Goal: Transaction & Acquisition: Purchase product/service

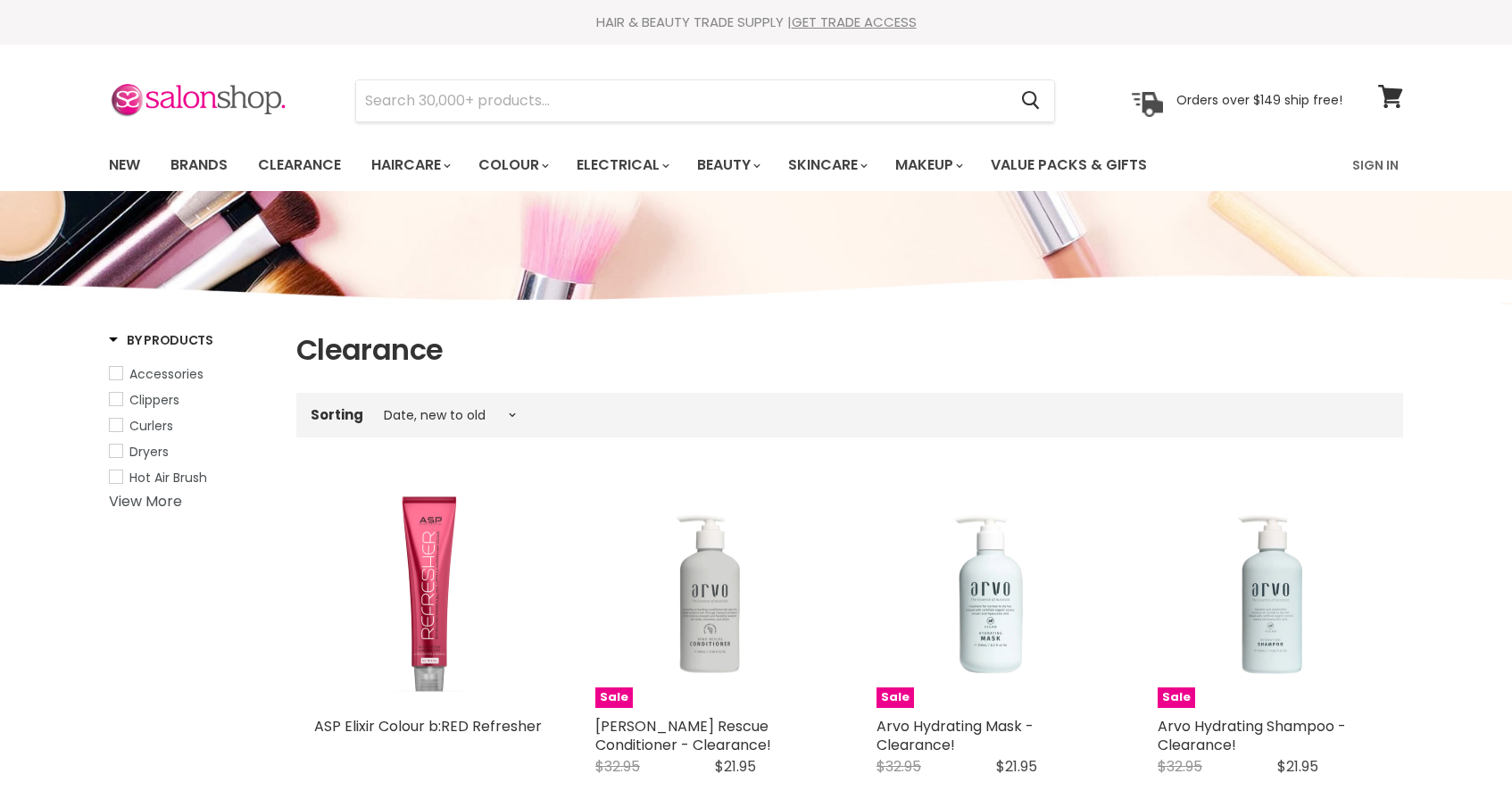
select select "created-descending"
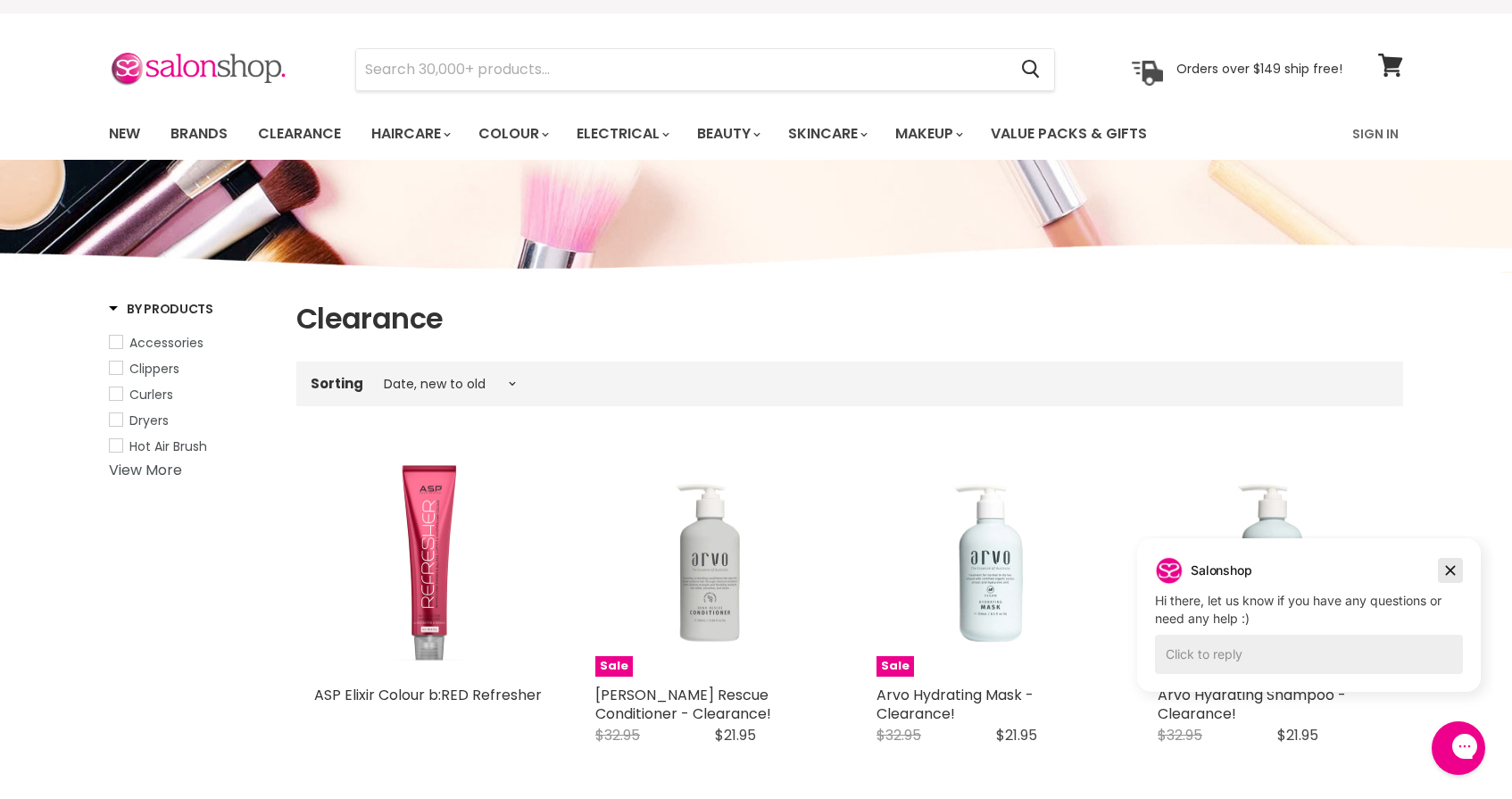
click at [1453, 566] on icon "Dismiss campaign" at bounding box center [1451, 570] width 18 height 22
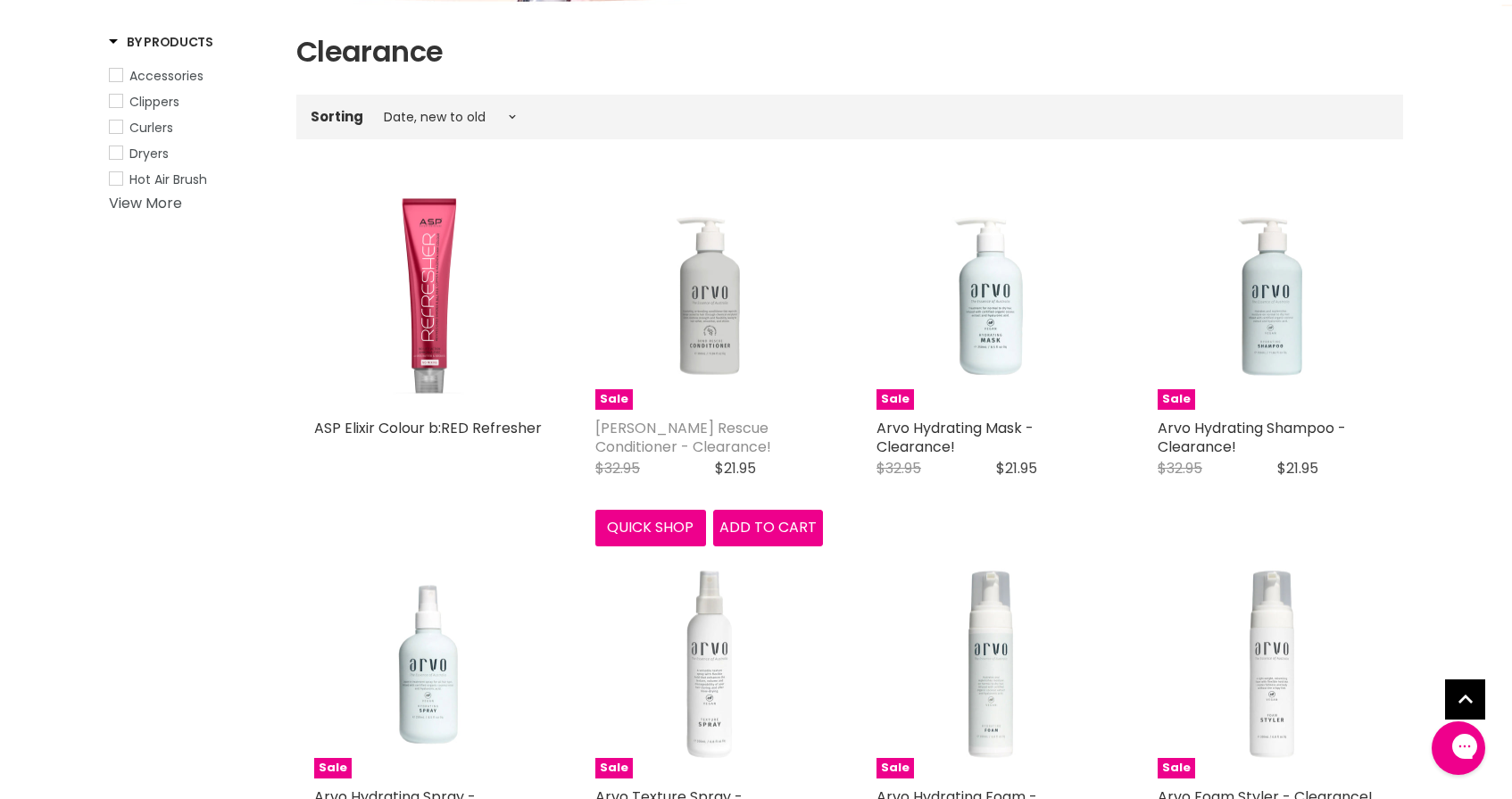
scroll to position [301, 0]
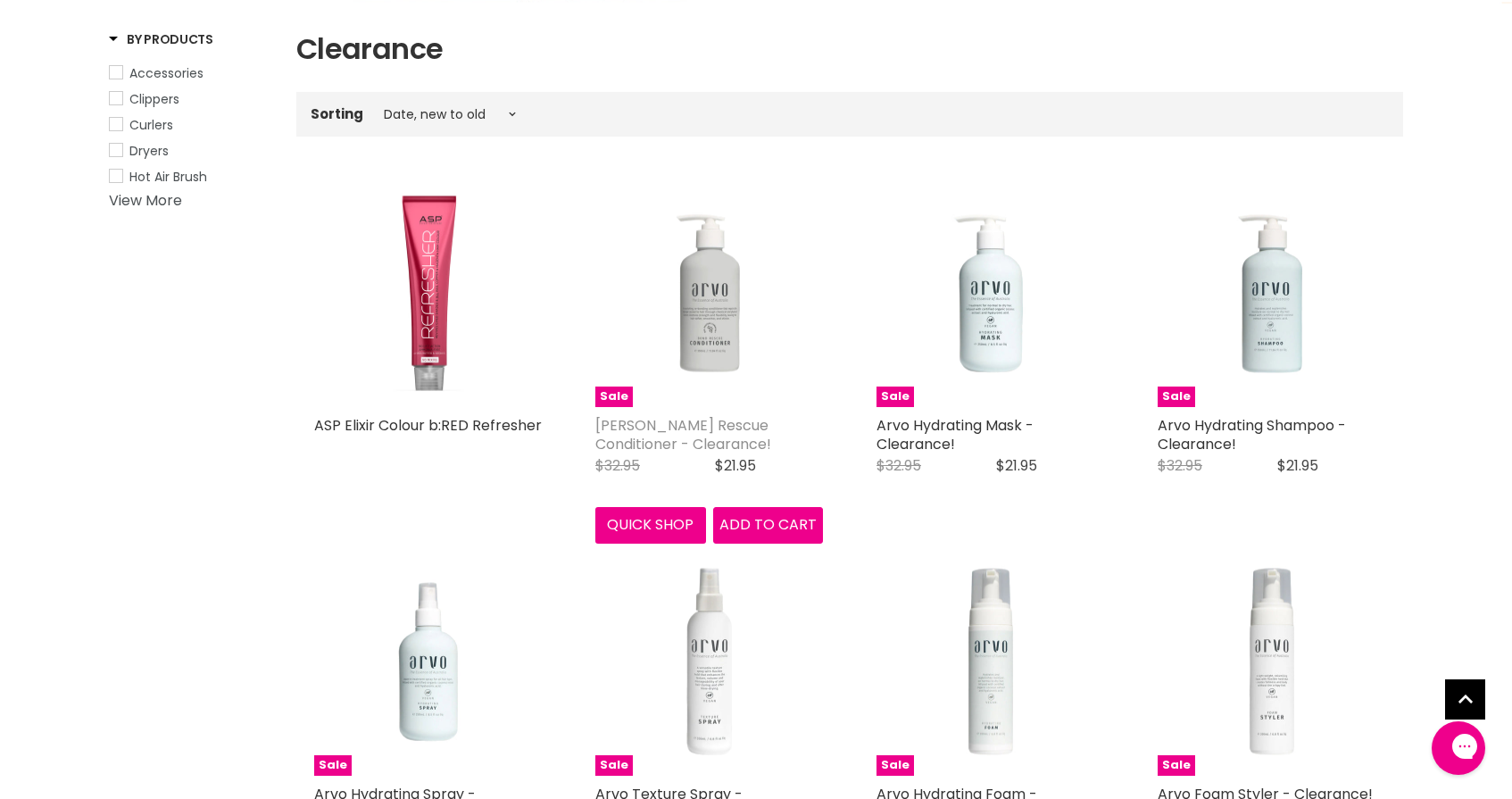
click at [744, 420] on link "[PERSON_NAME] Rescue Conditioner - Clearance!" at bounding box center [683, 435] width 176 height 39
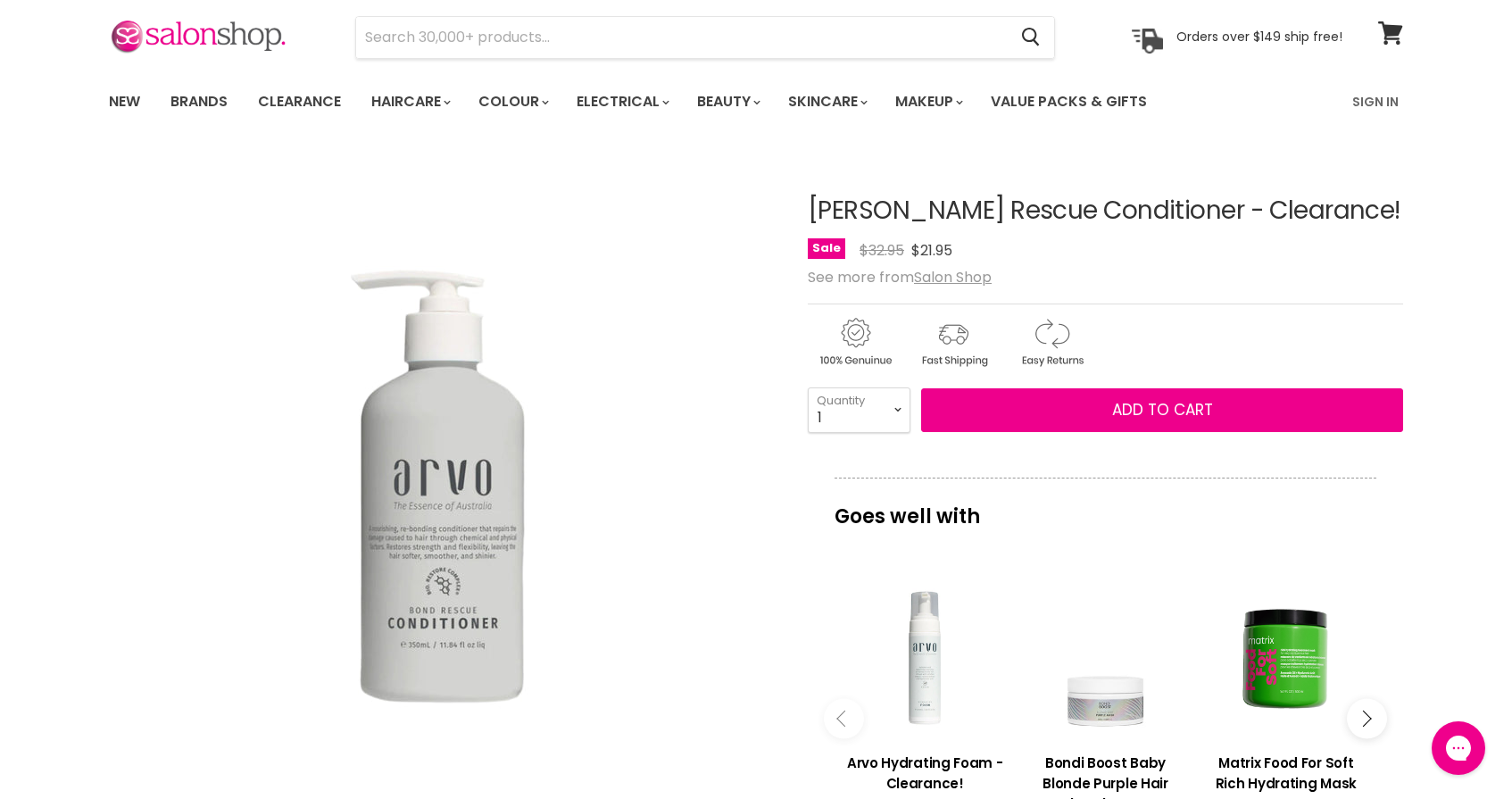
scroll to position [33, 0]
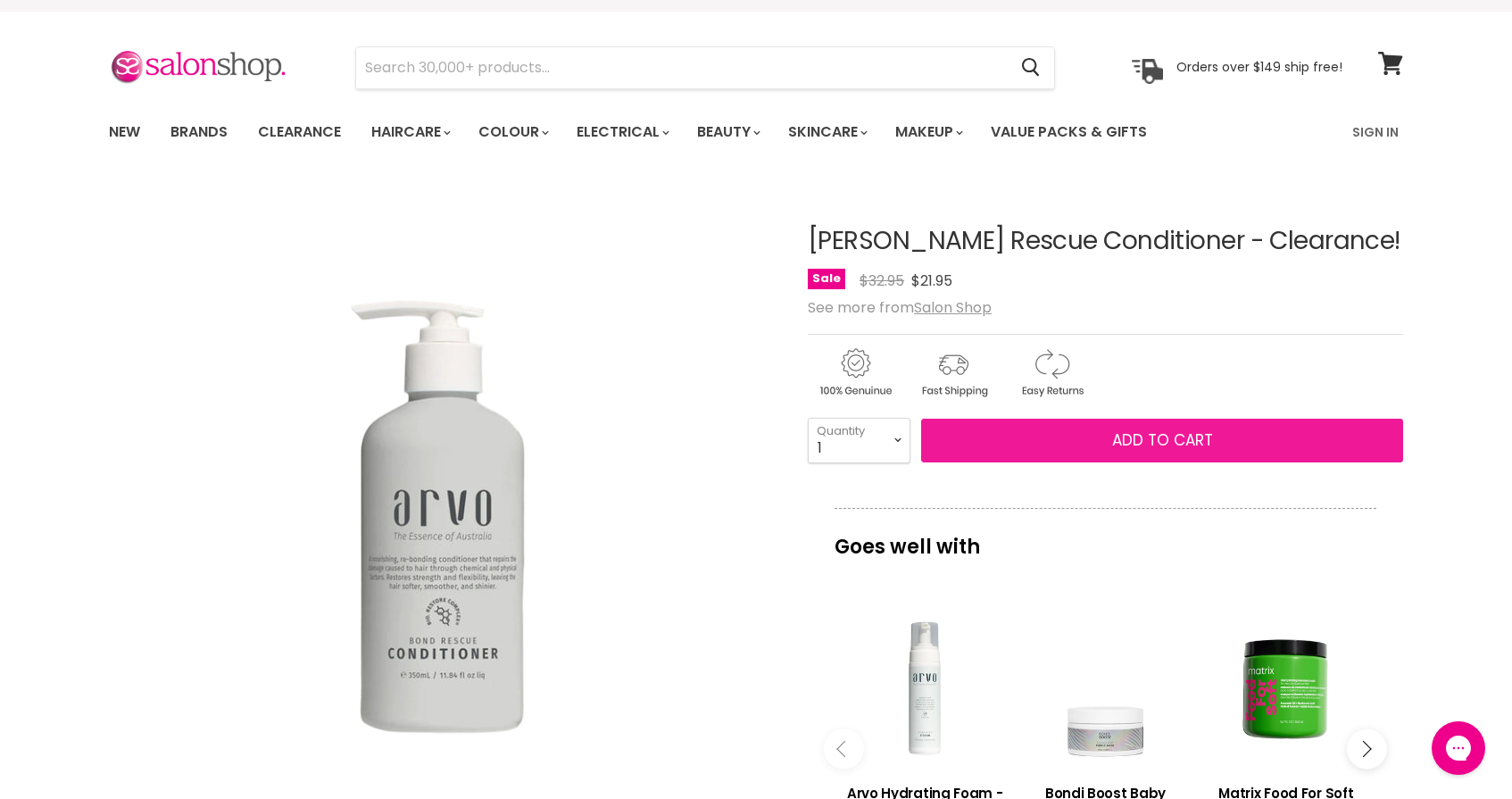
click at [1238, 435] on button "Add to cart" at bounding box center [1163, 440] width 482 height 44
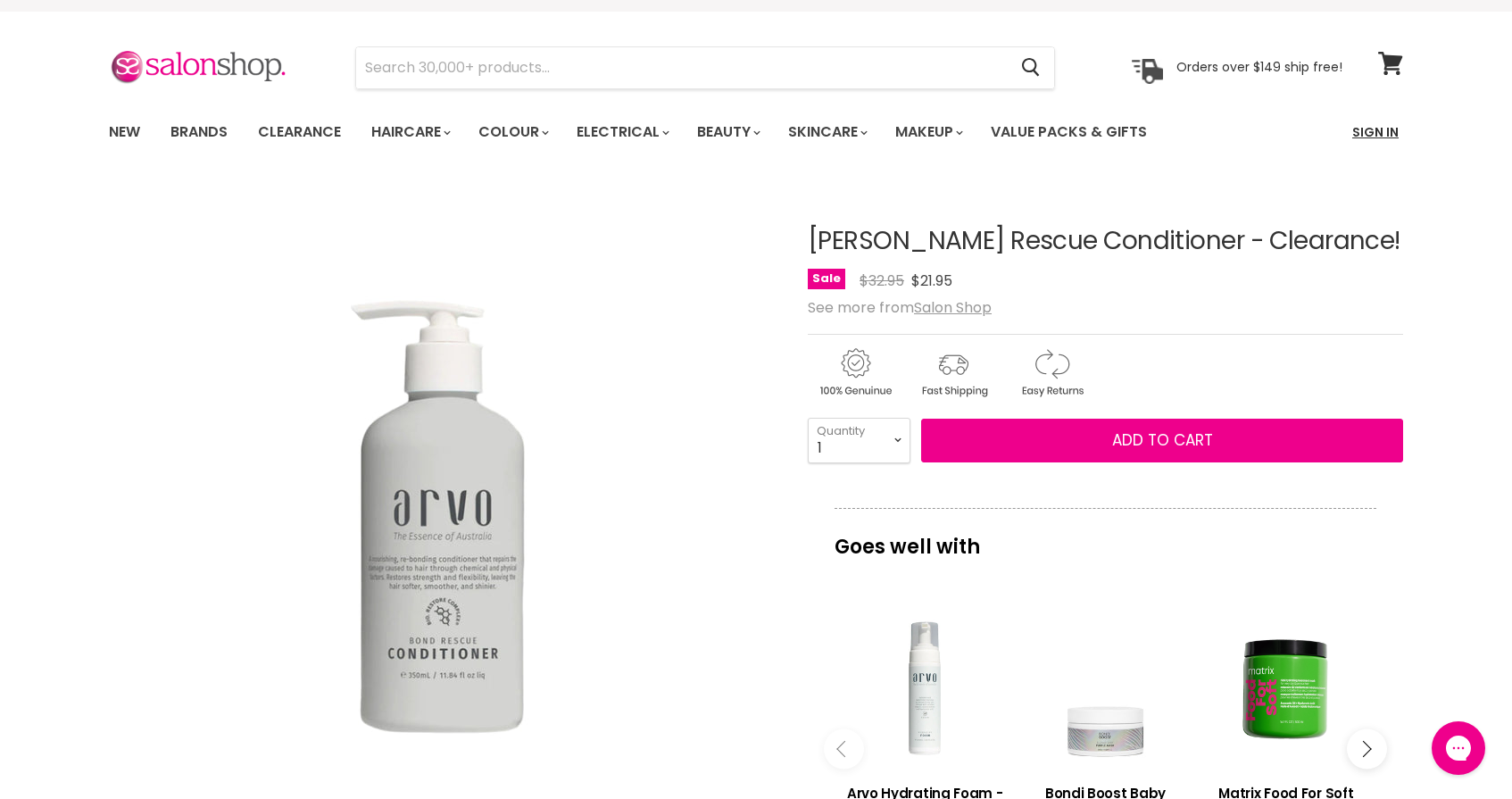
click at [1364, 126] on link "Sign In" at bounding box center [1376, 132] width 68 height 37
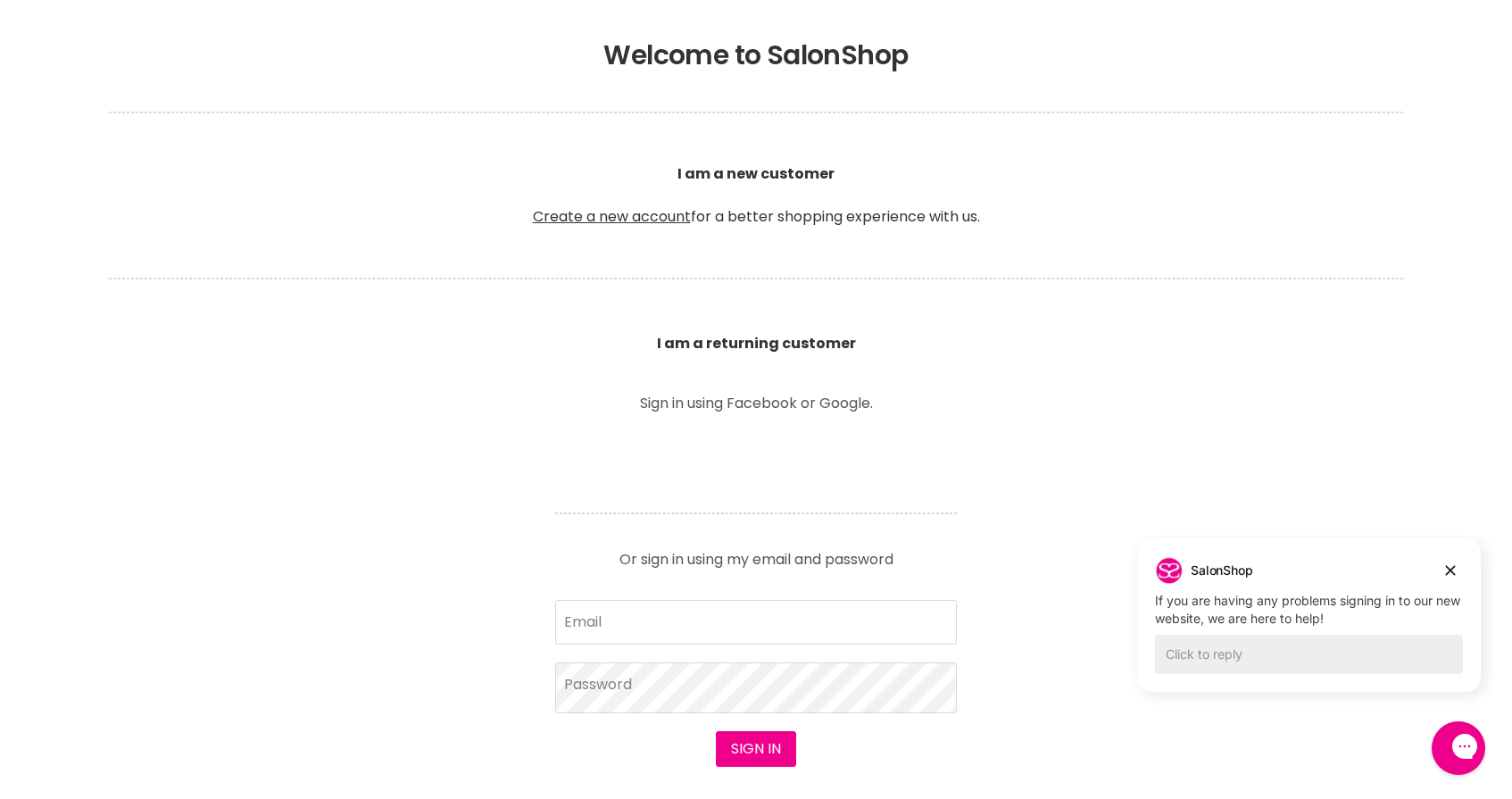
scroll to position [417, 0]
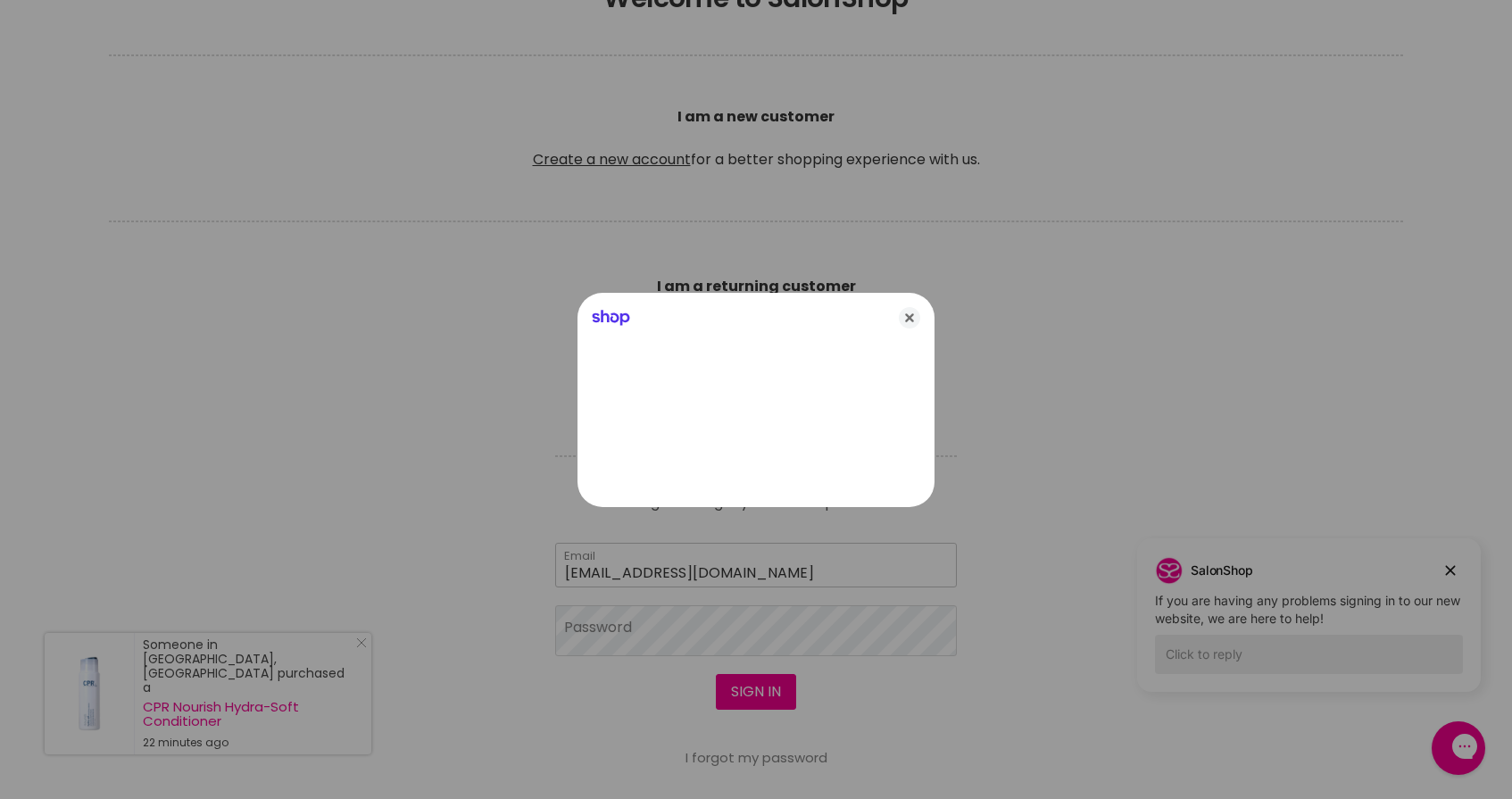
type input "cdnkdrechsler@bigpond.com"
click at [915, 310] on icon "Close" at bounding box center [910, 318] width 22 height 22
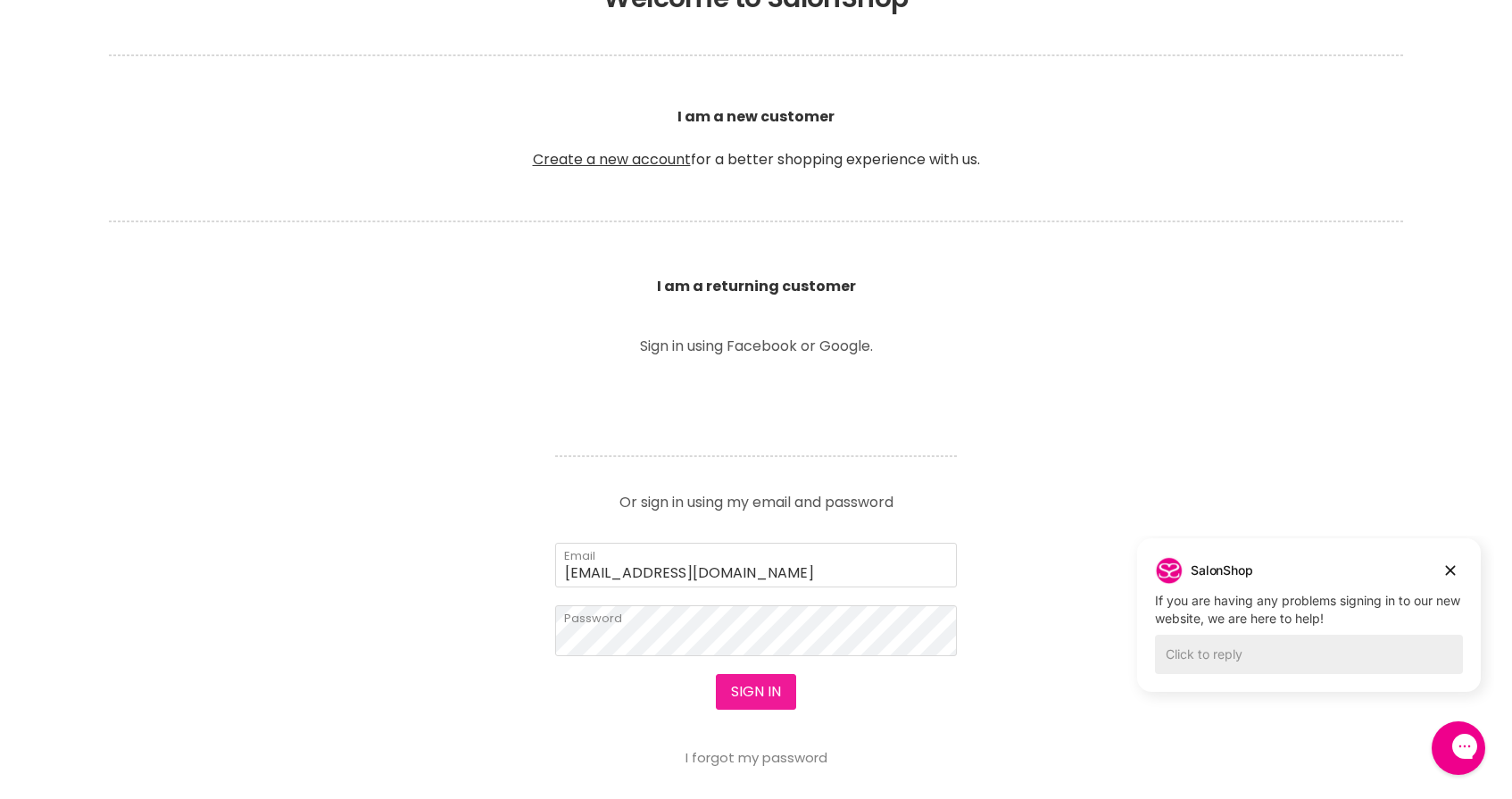
click at [752, 683] on button "Sign in" at bounding box center [755, 691] width 80 height 36
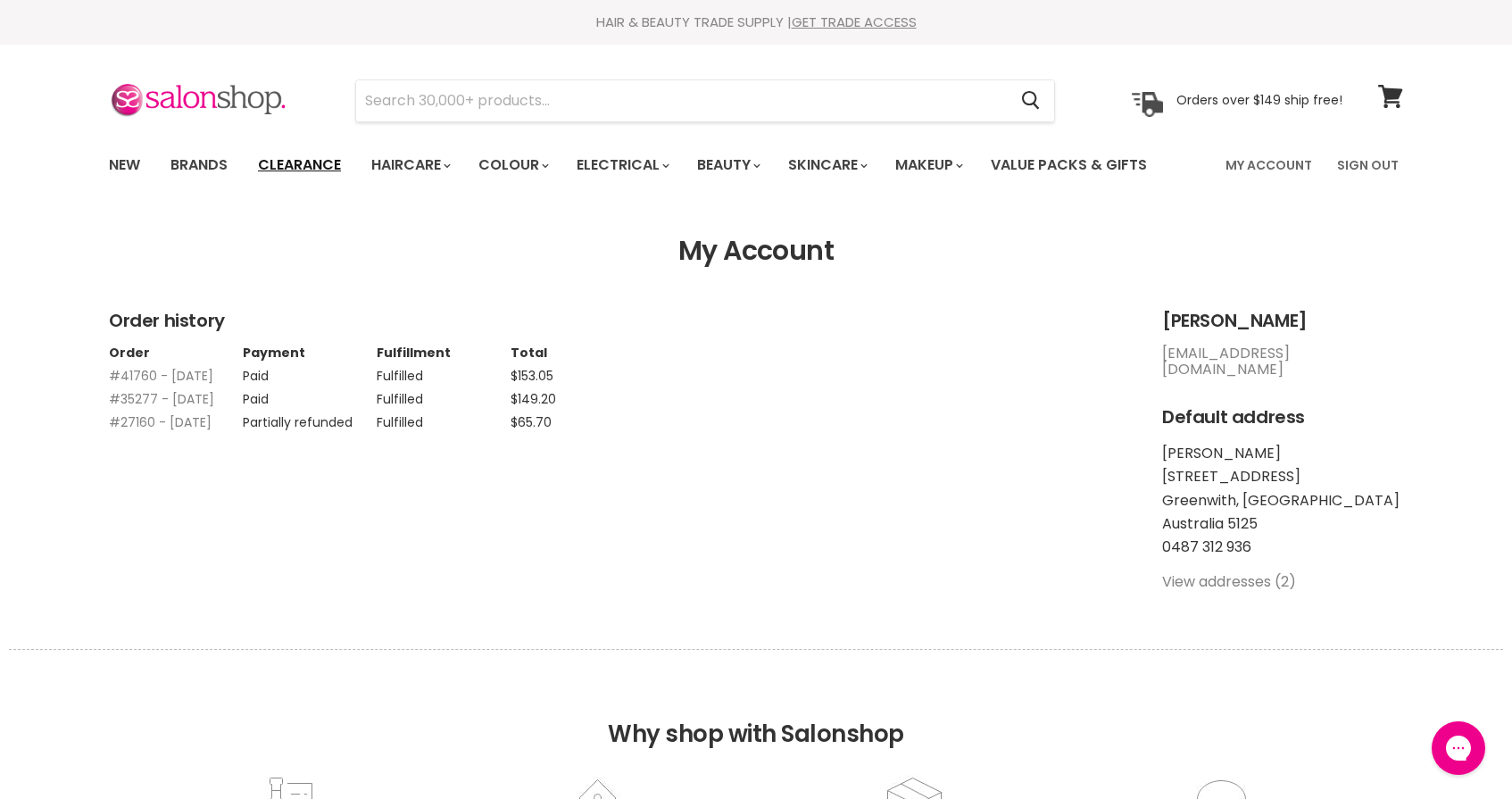
click at [314, 158] on link "Clearance" at bounding box center [299, 165] width 110 height 37
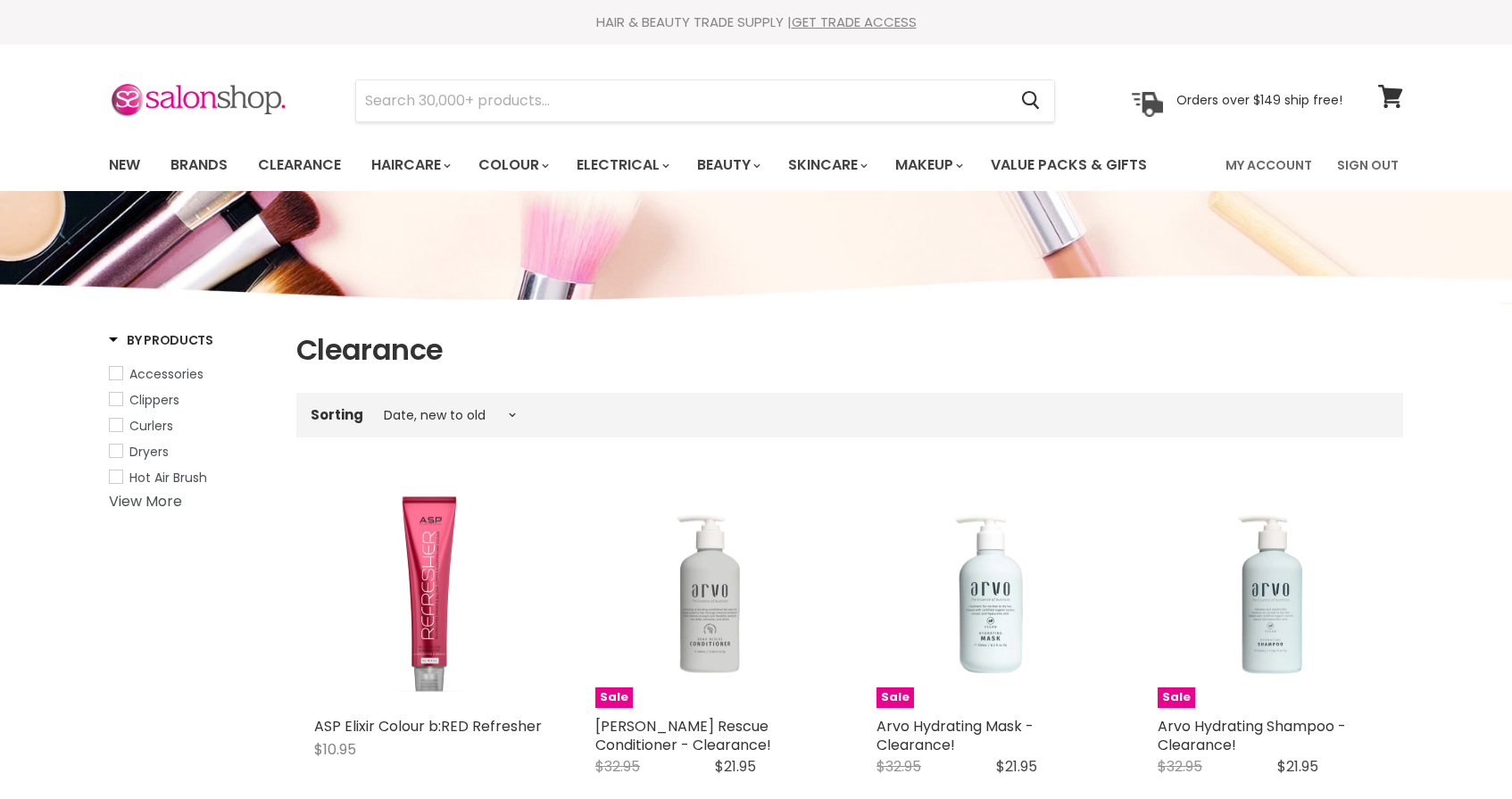
select select "created-descending"
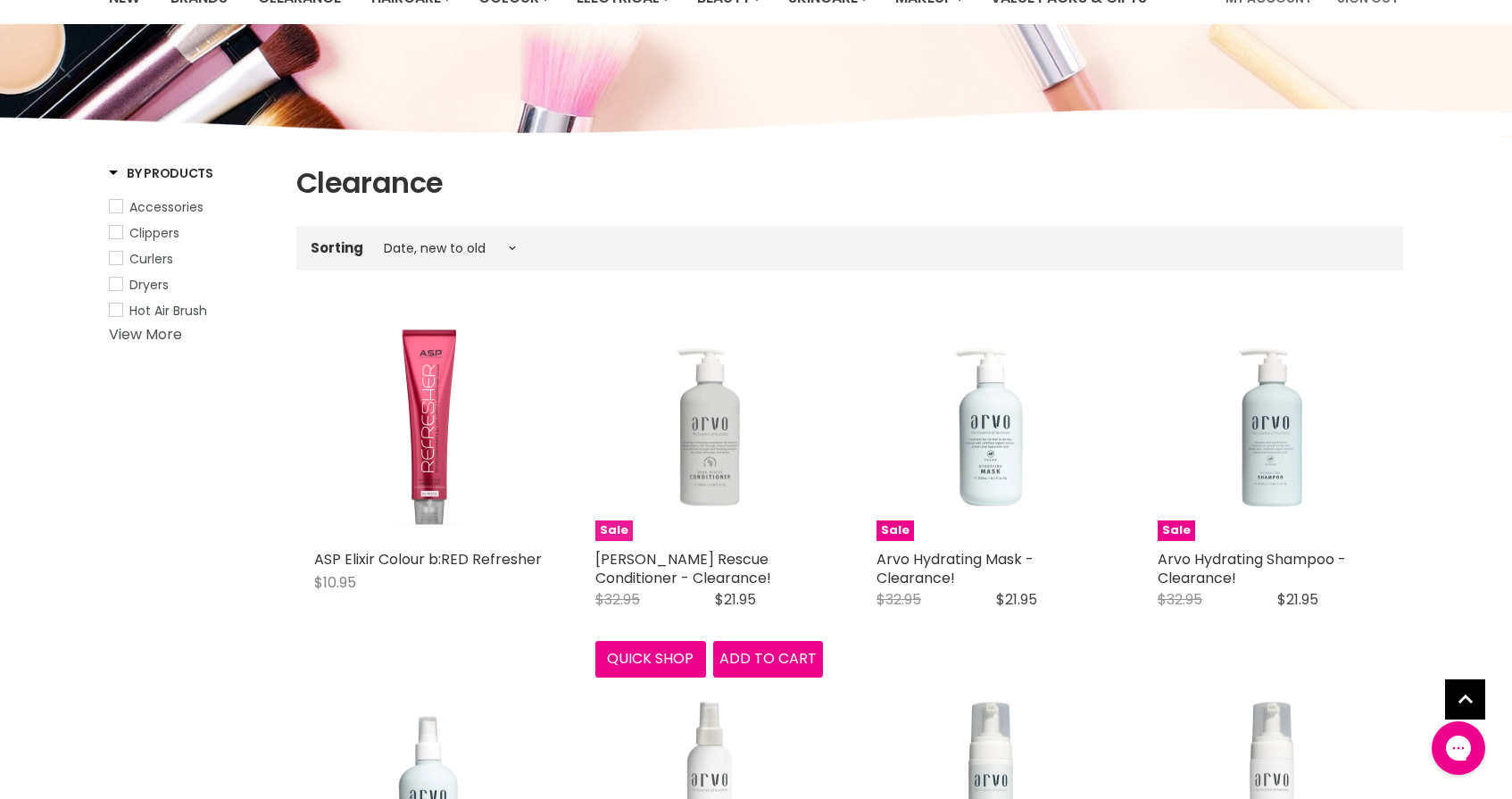
scroll to position [218, 0]
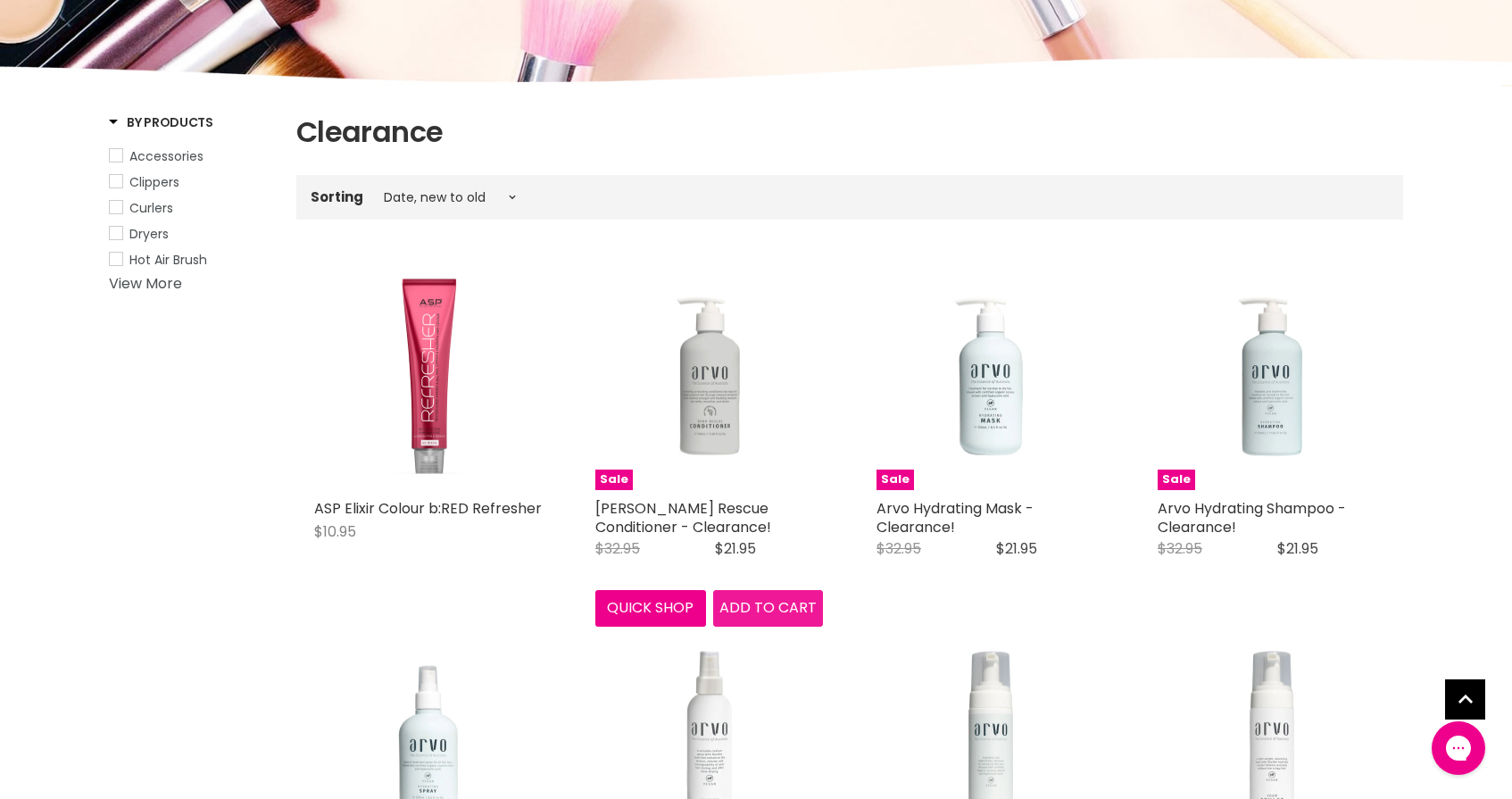
click at [785, 604] on div "Sale Arvo Bond Rescue Conditioner - Clearance! Salon Shop Original Price $32.95…" at bounding box center [709, 444] width 264 height 400
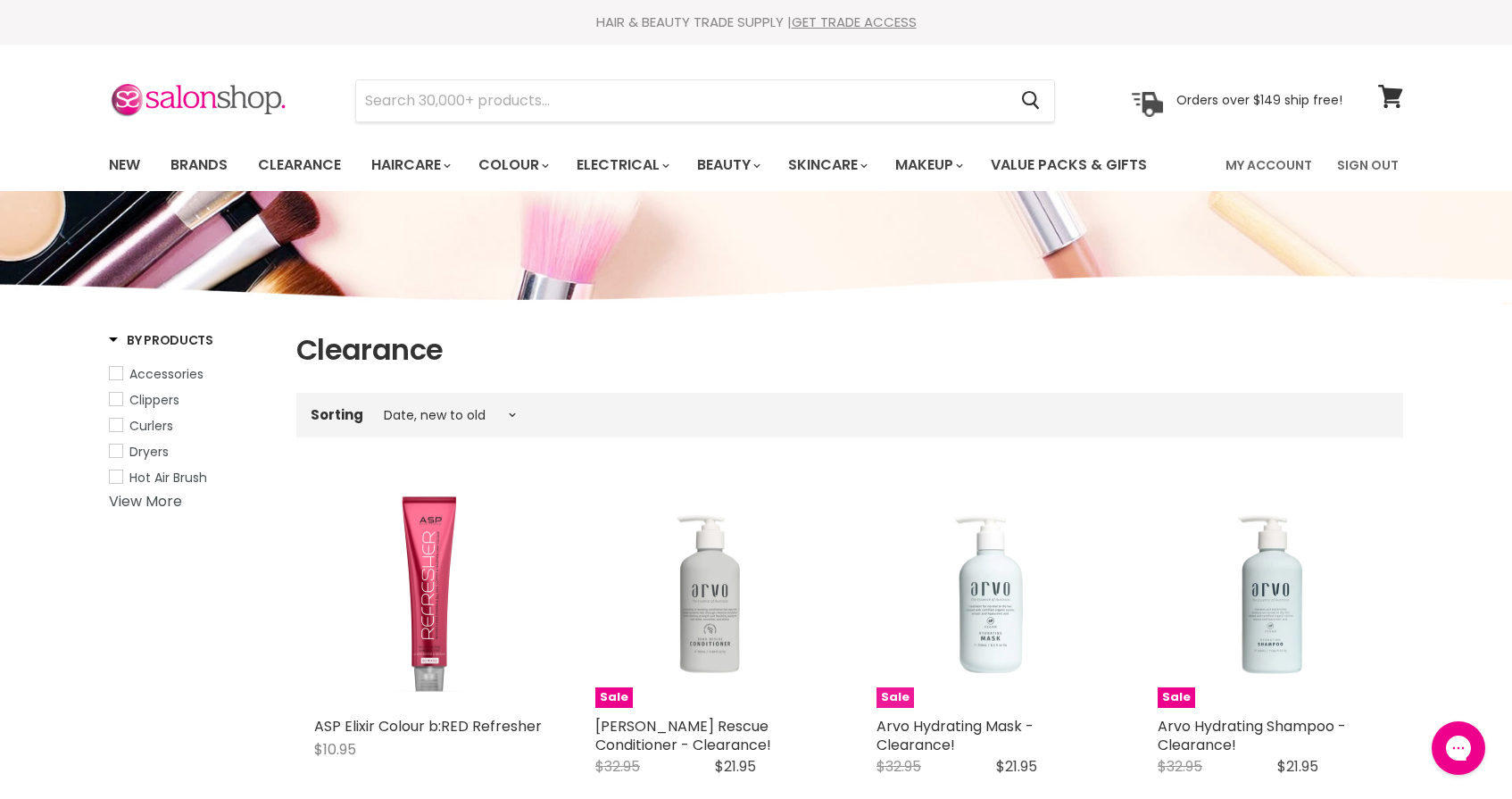
scroll to position [0, 0]
click at [1396, 90] on span at bounding box center [1402, 86] width 20 height 20
select select "created-descending"
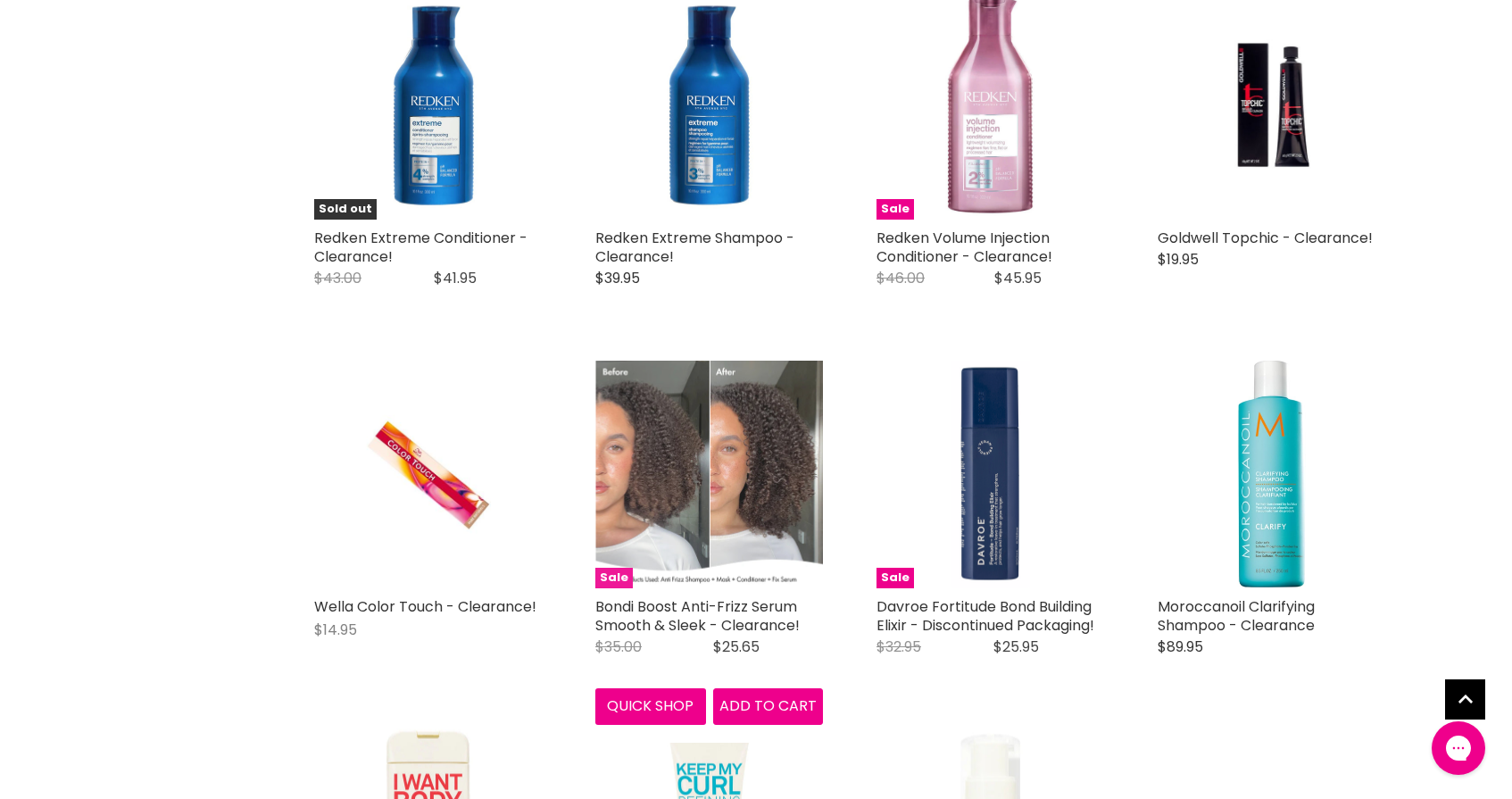
scroll to position [1961, 0]
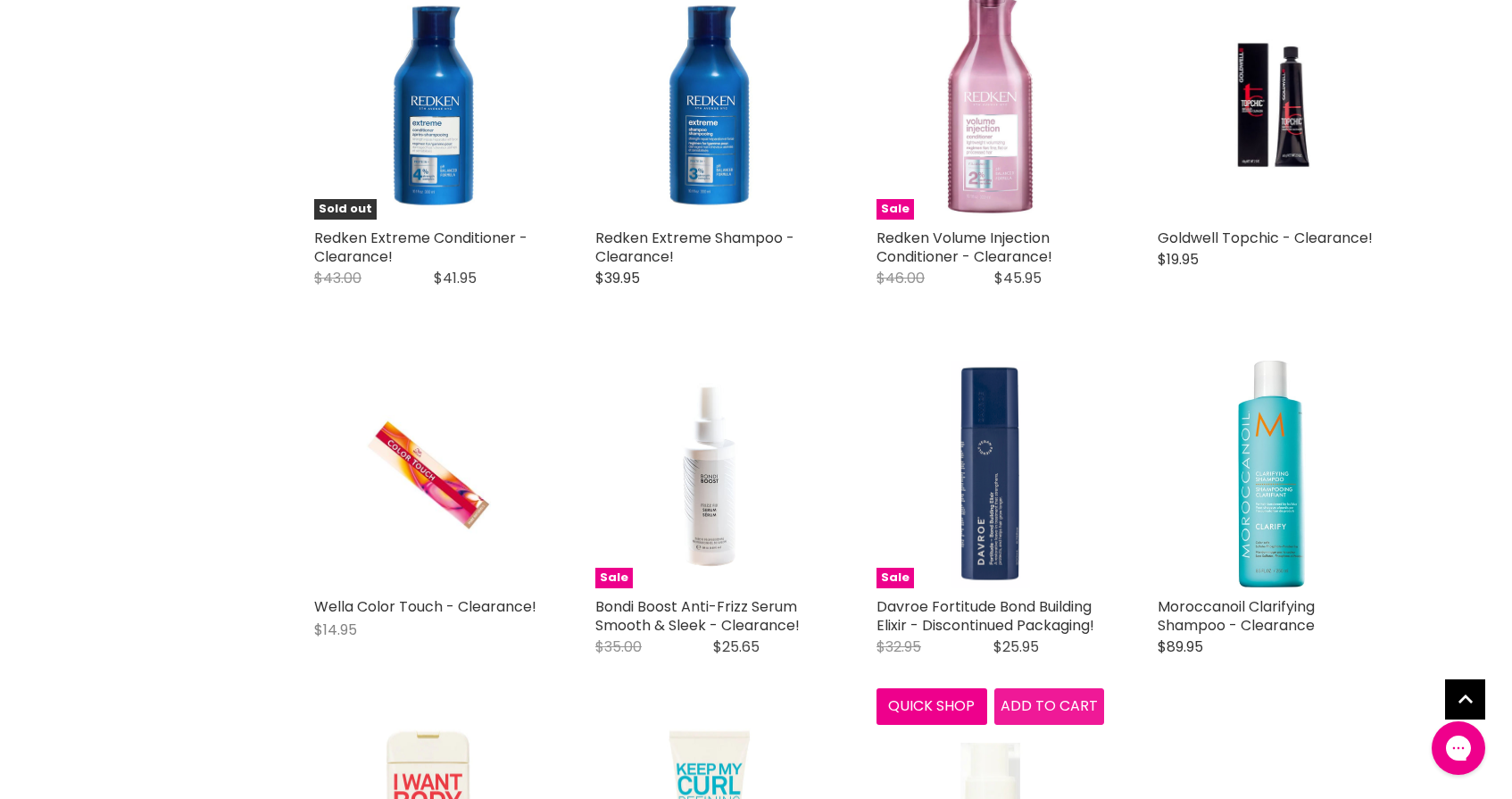
click at [1074, 705] on div "ASP Elixir Colour b:RED Refresher ASP Kitoko $10.95 Refresh red tones with ease…" at bounding box center [850, 729] width 1107 height 4458
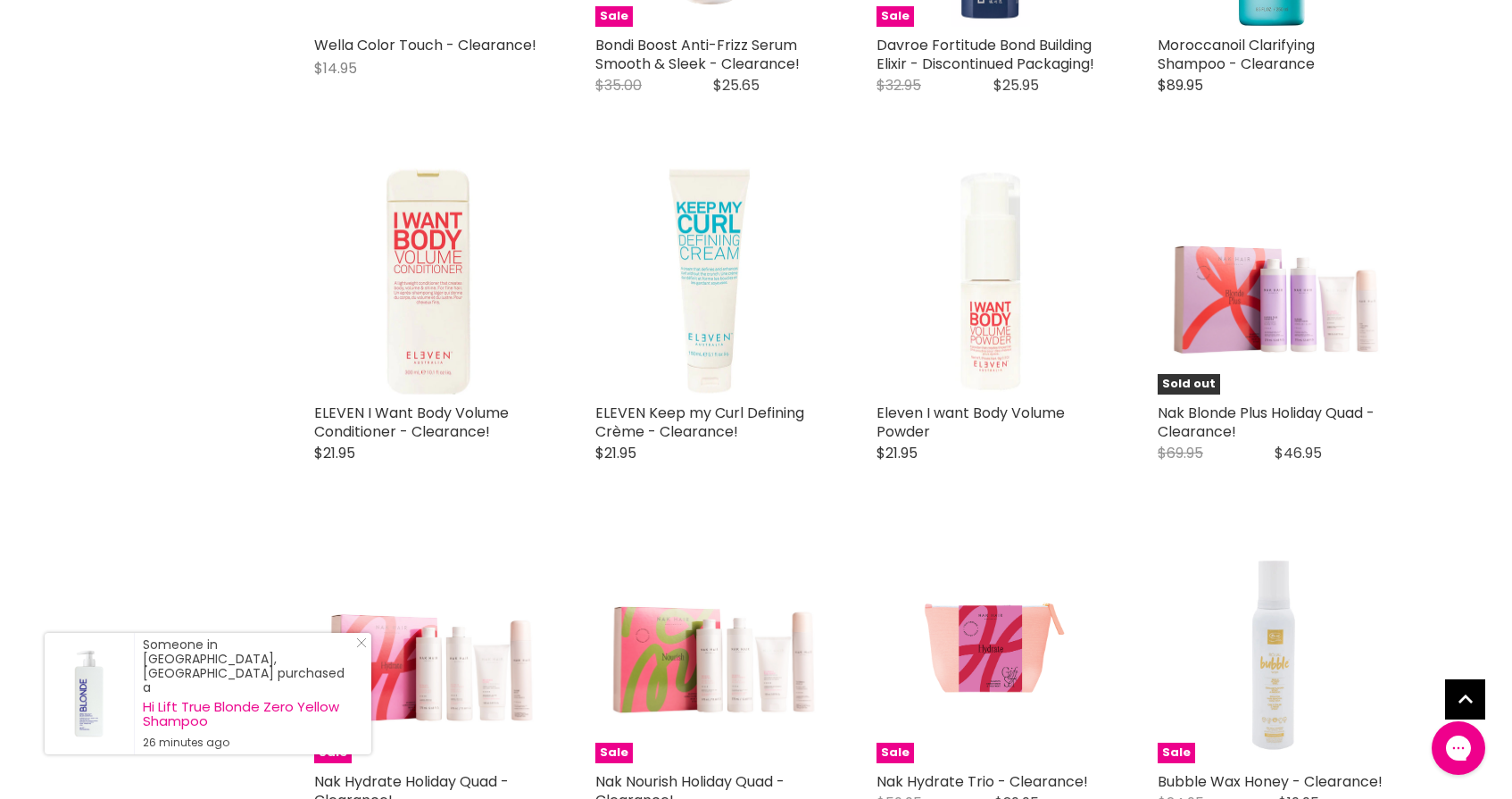
scroll to position [2524, 0]
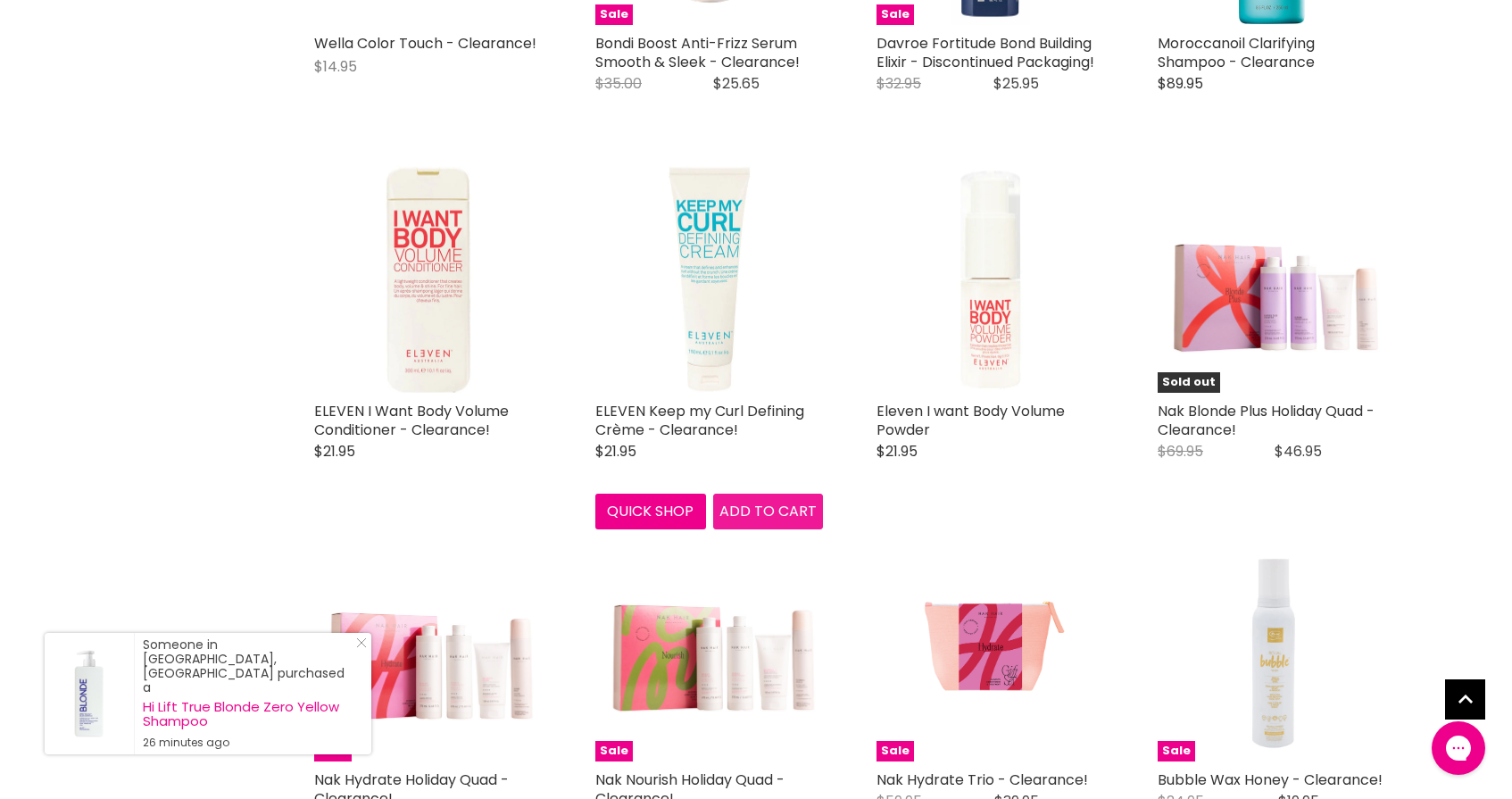
click at [789, 500] on span "Add to cart" at bounding box center [768, 510] width 98 height 21
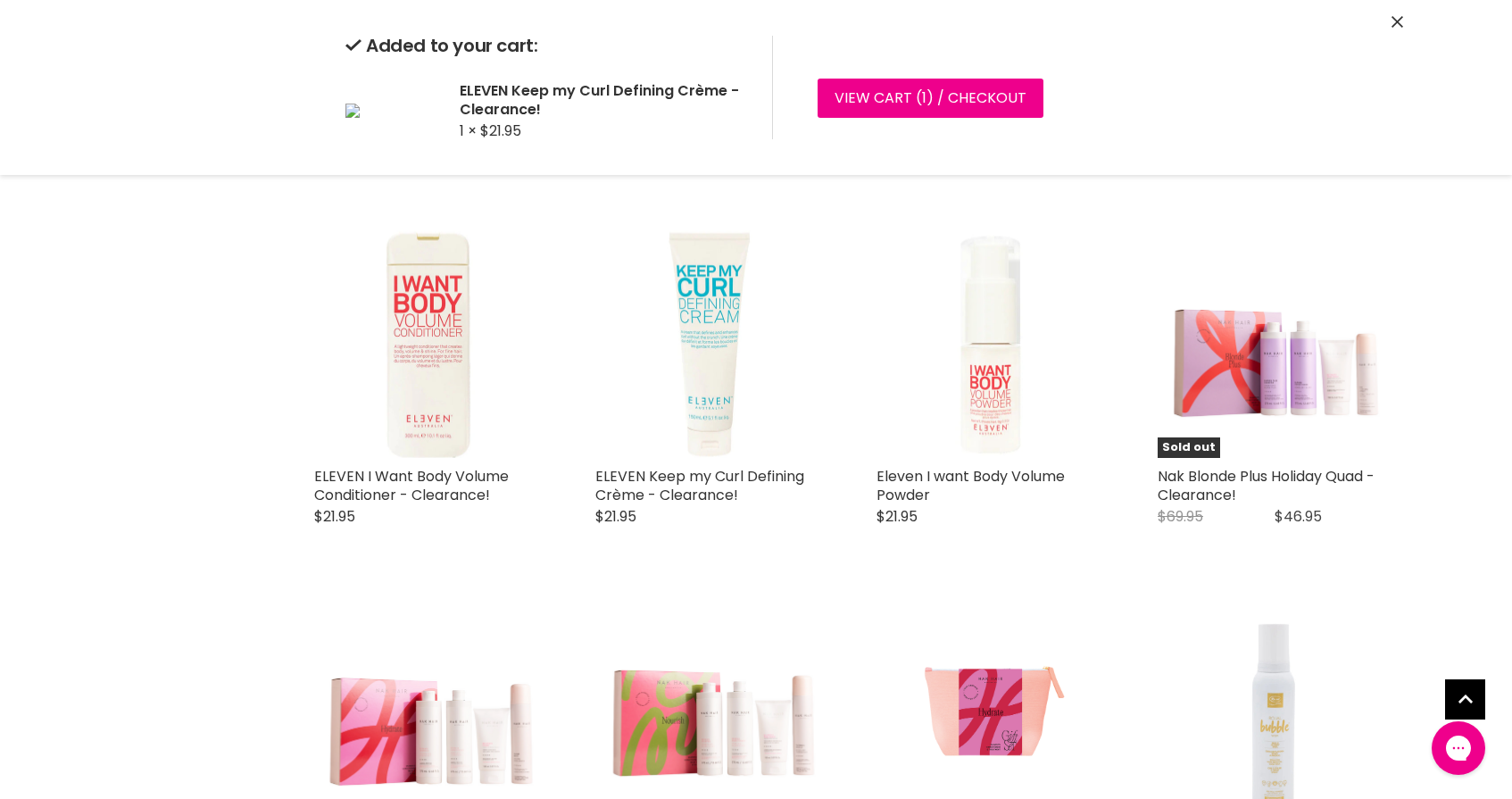
scroll to position [2461, 0]
click at [491, 559] on div "ASP Elixir Colour b:RED Refresher ASP Kitoko $10.95 Refresh red tones with ease…" at bounding box center [850, 230] width 1107 height 4458
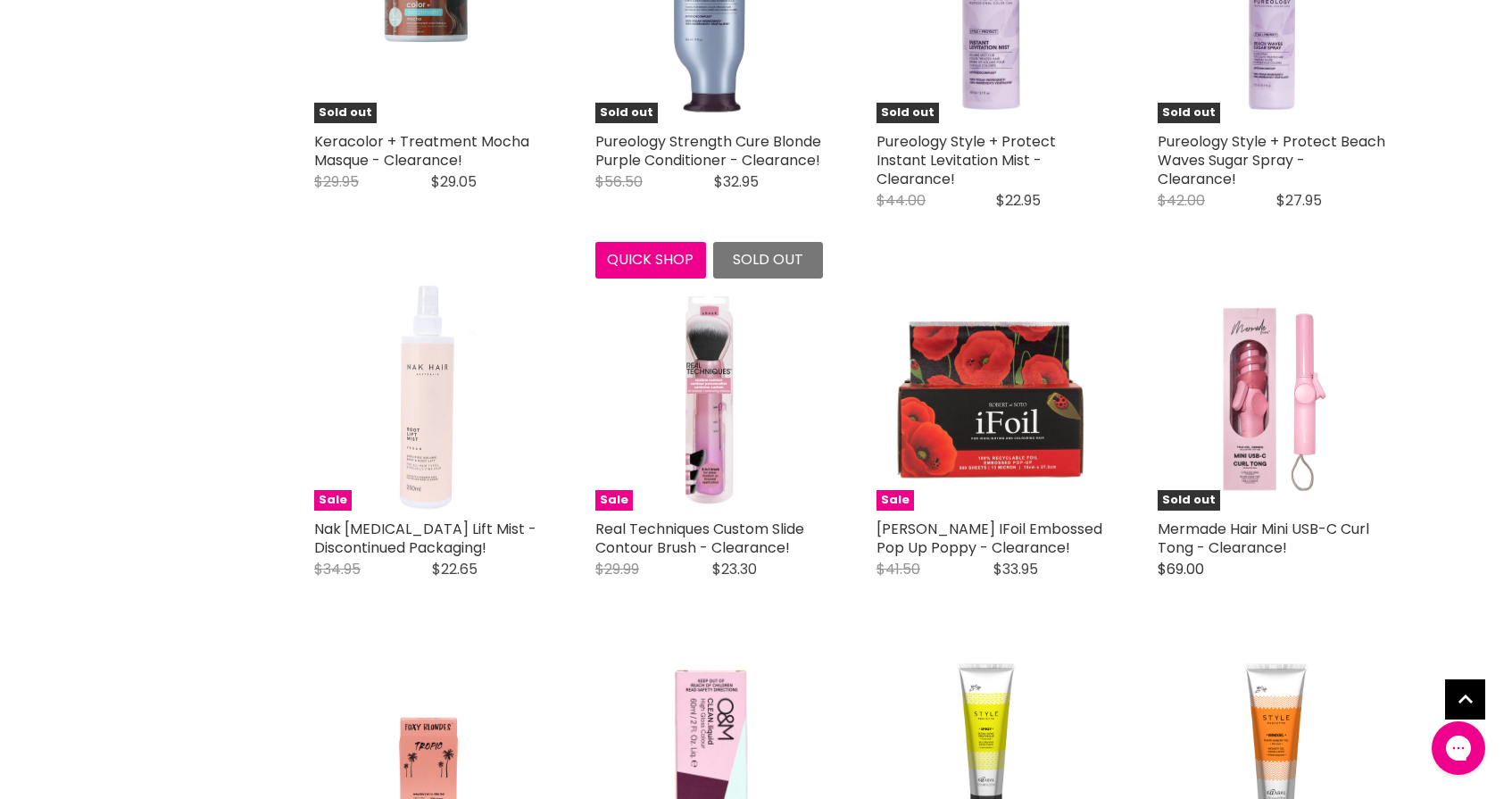
scroll to position [3938, 0]
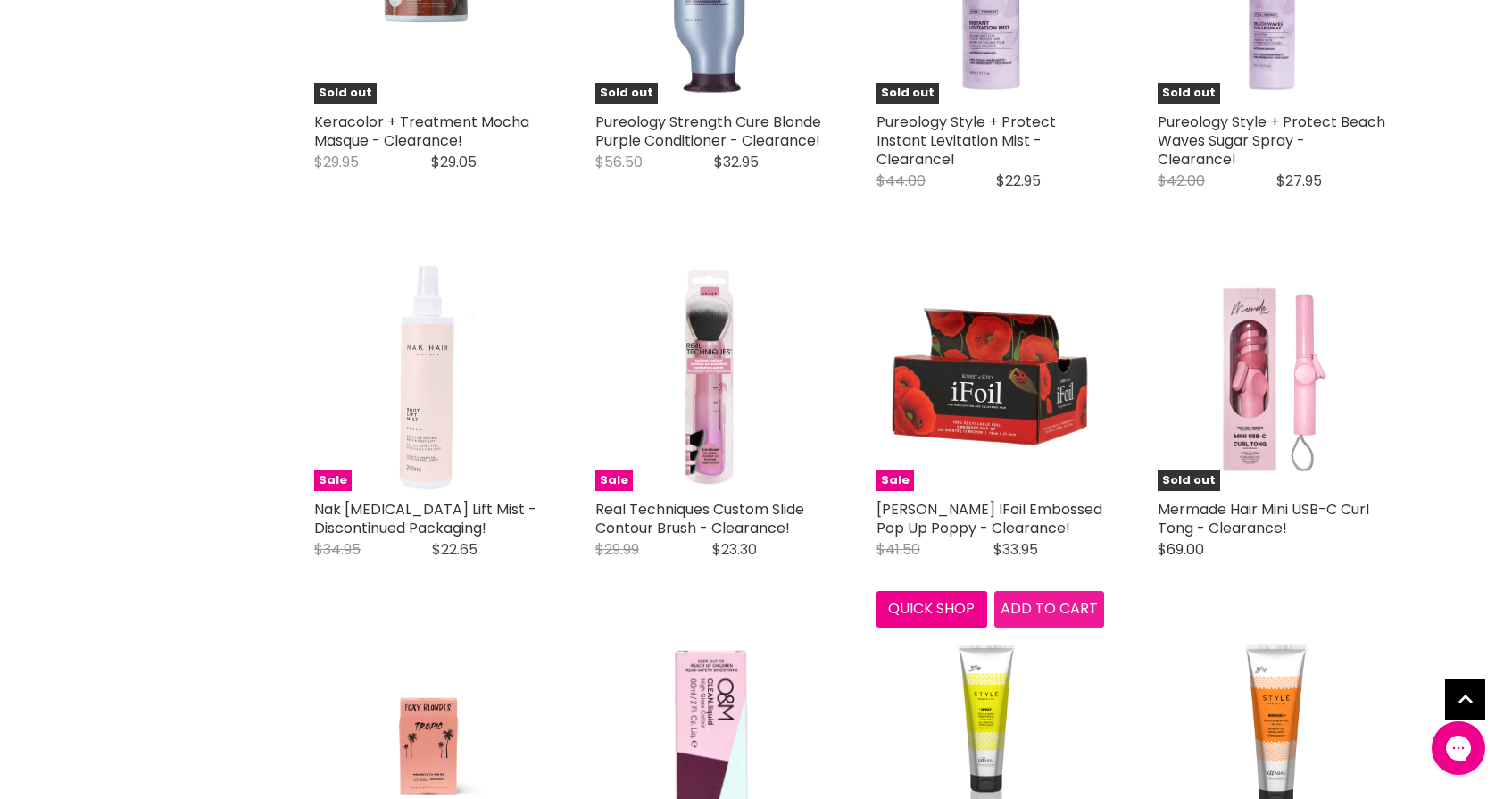
click at [1073, 598] on span "Add to cart" at bounding box center [1049, 608] width 98 height 21
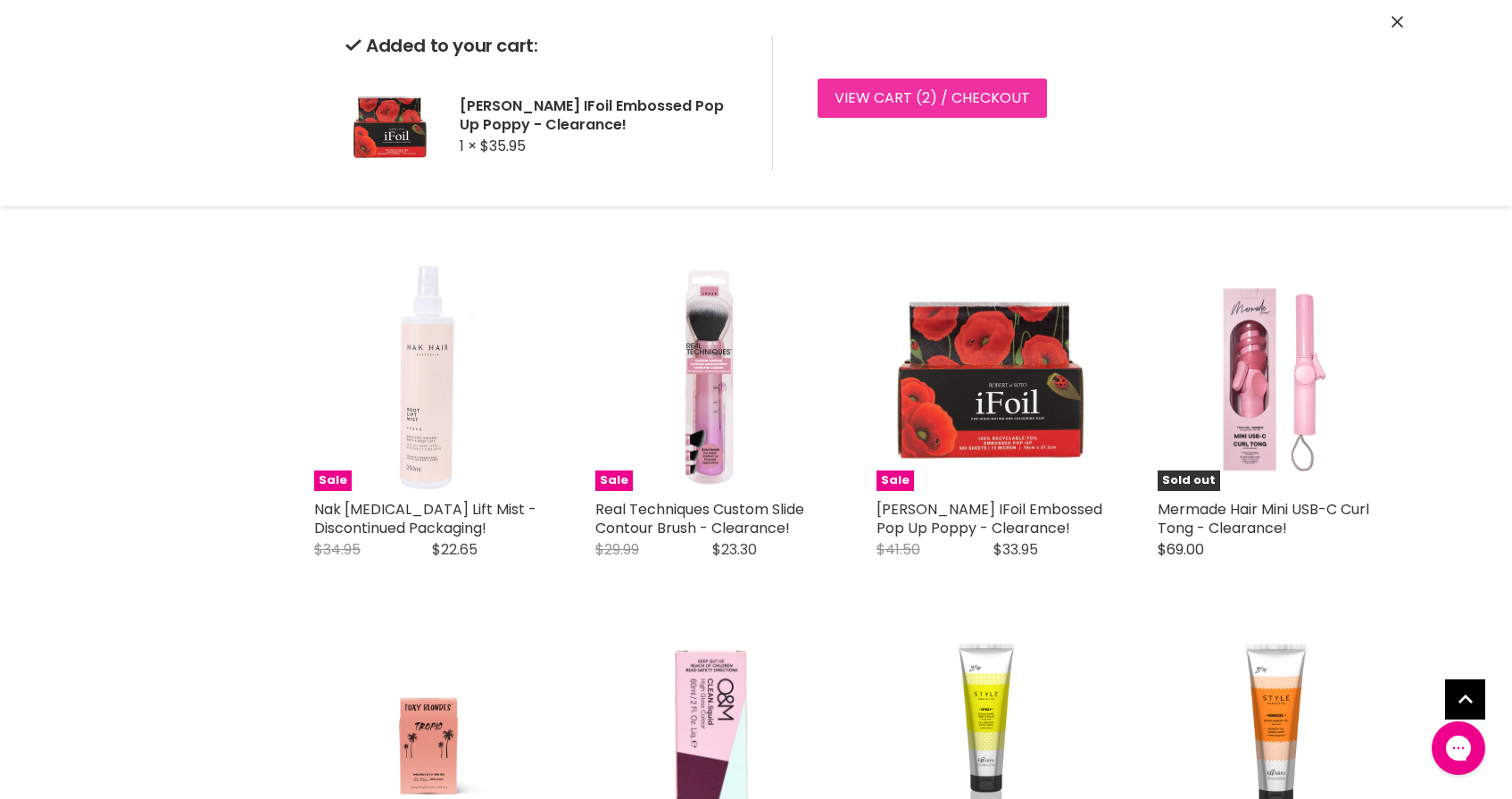
click at [890, 97] on link "View cart ( 2 ) / Checkout" at bounding box center [933, 99] width 229 height 39
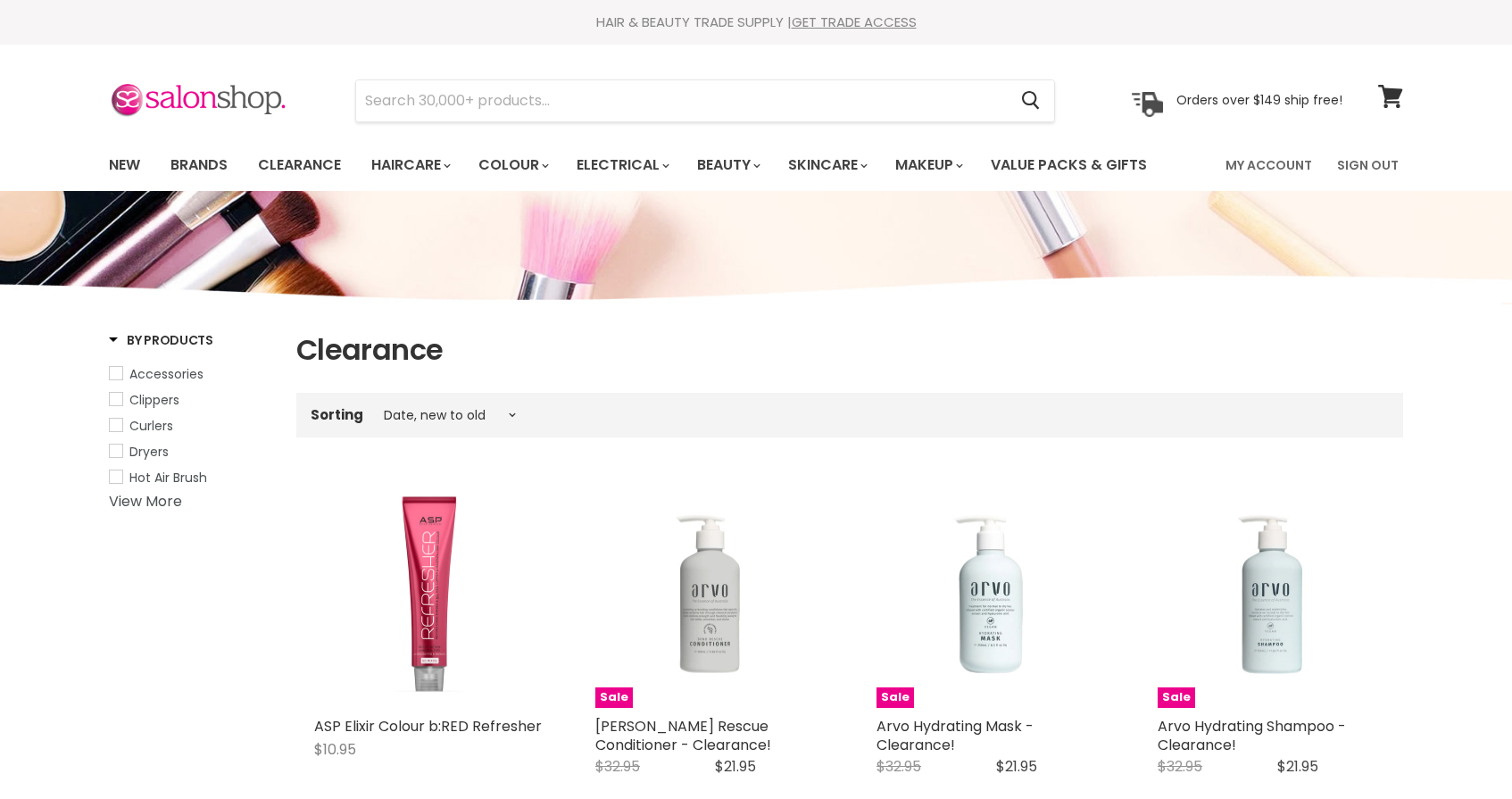
select select "created-descending"
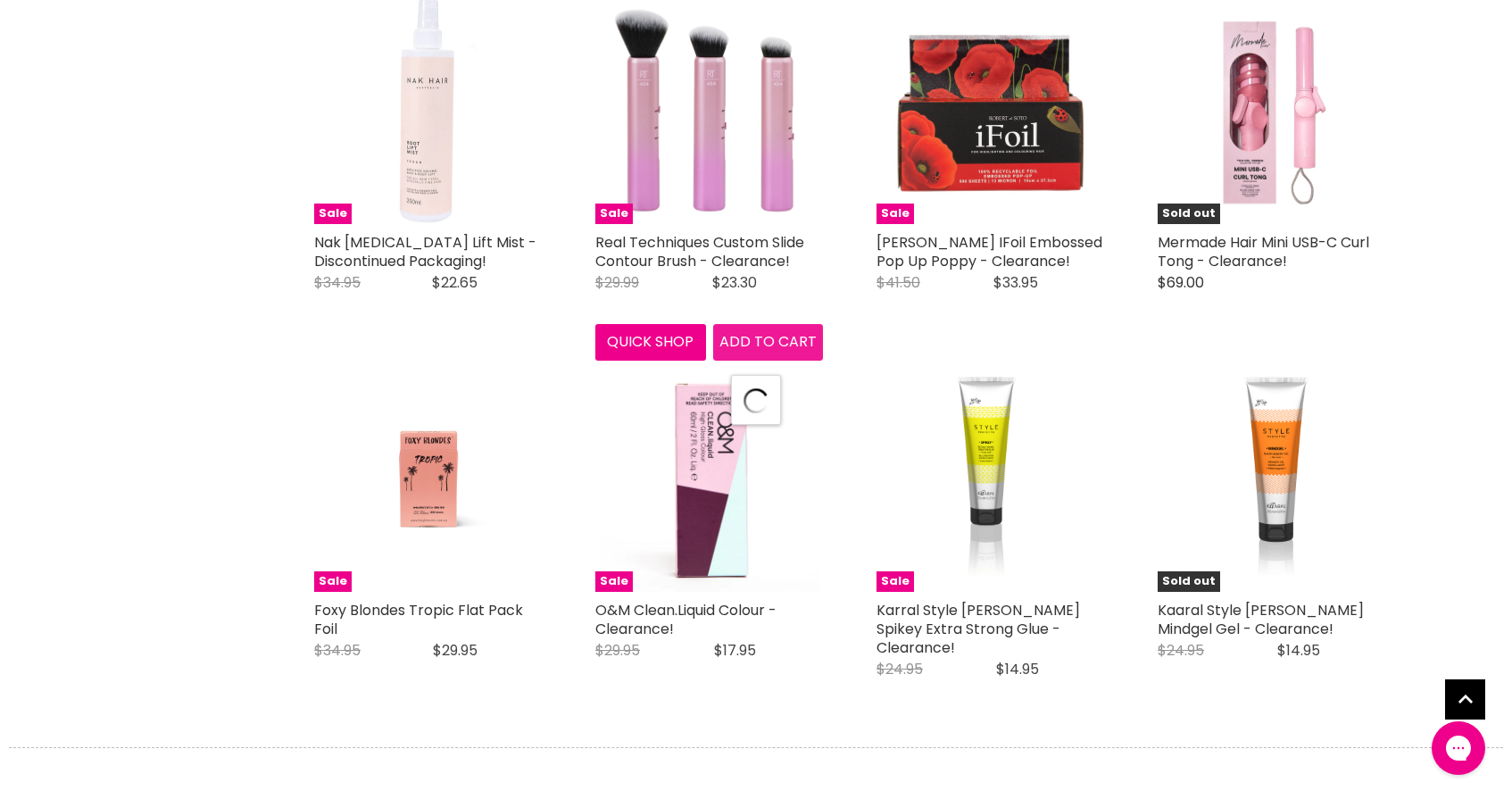
select select "created-descending"
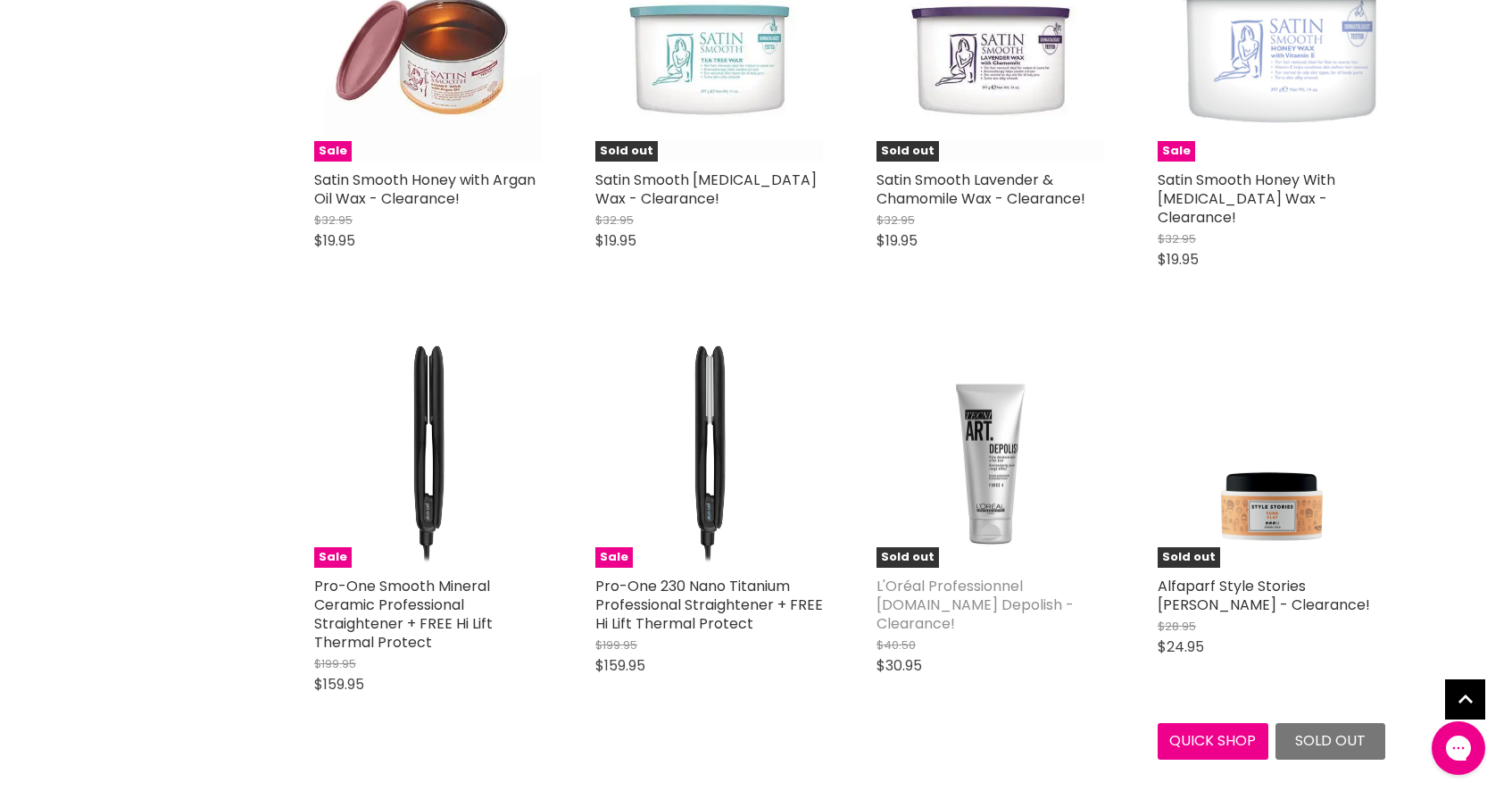
scroll to position [5429, 0]
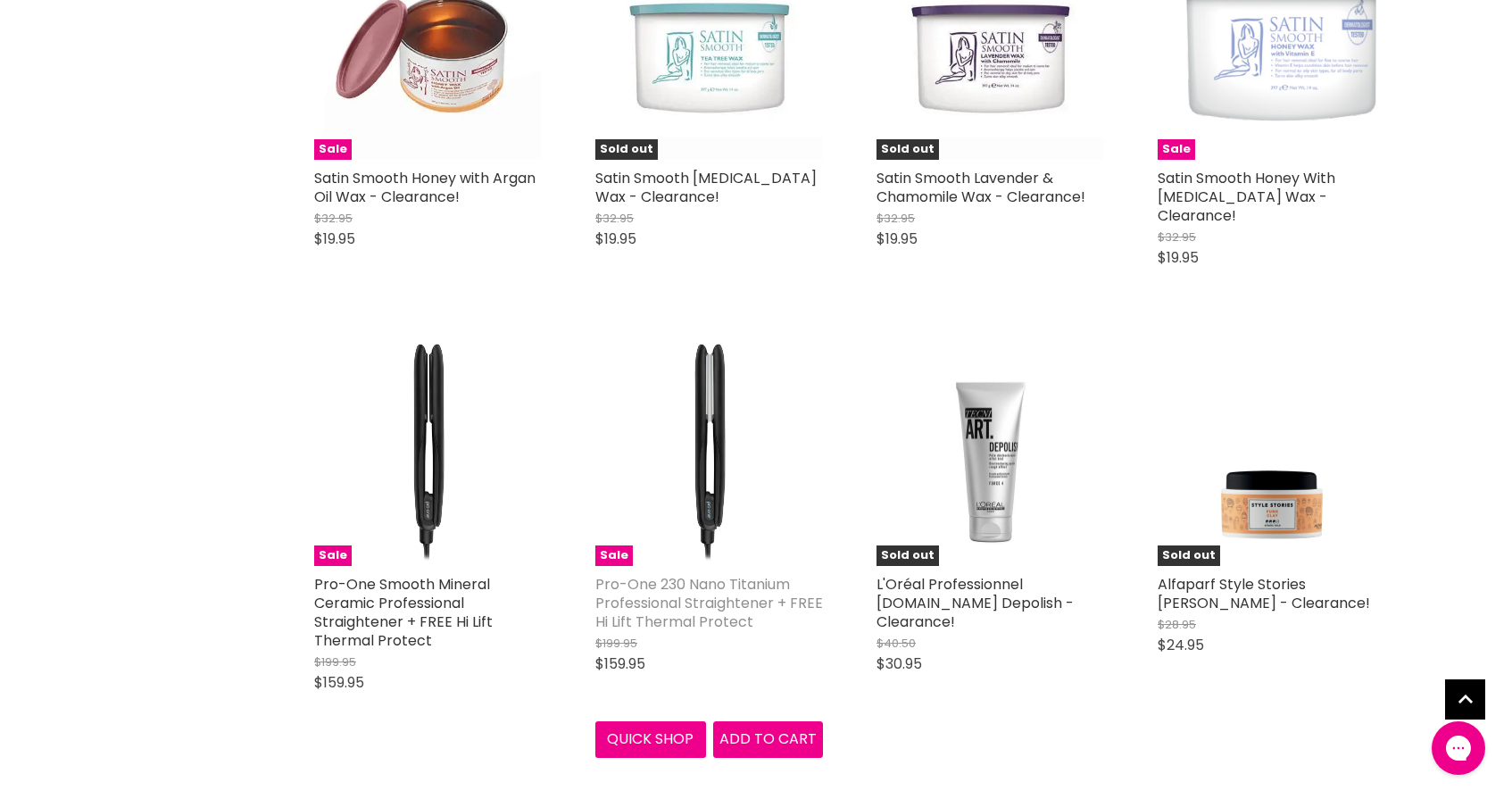
click at [698, 574] on link "Pro-One 230 Nano Titanium Professional Straightener + FREE Hi Lift Thermal Prot…" at bounding box center [709, 603] width 228 height 58
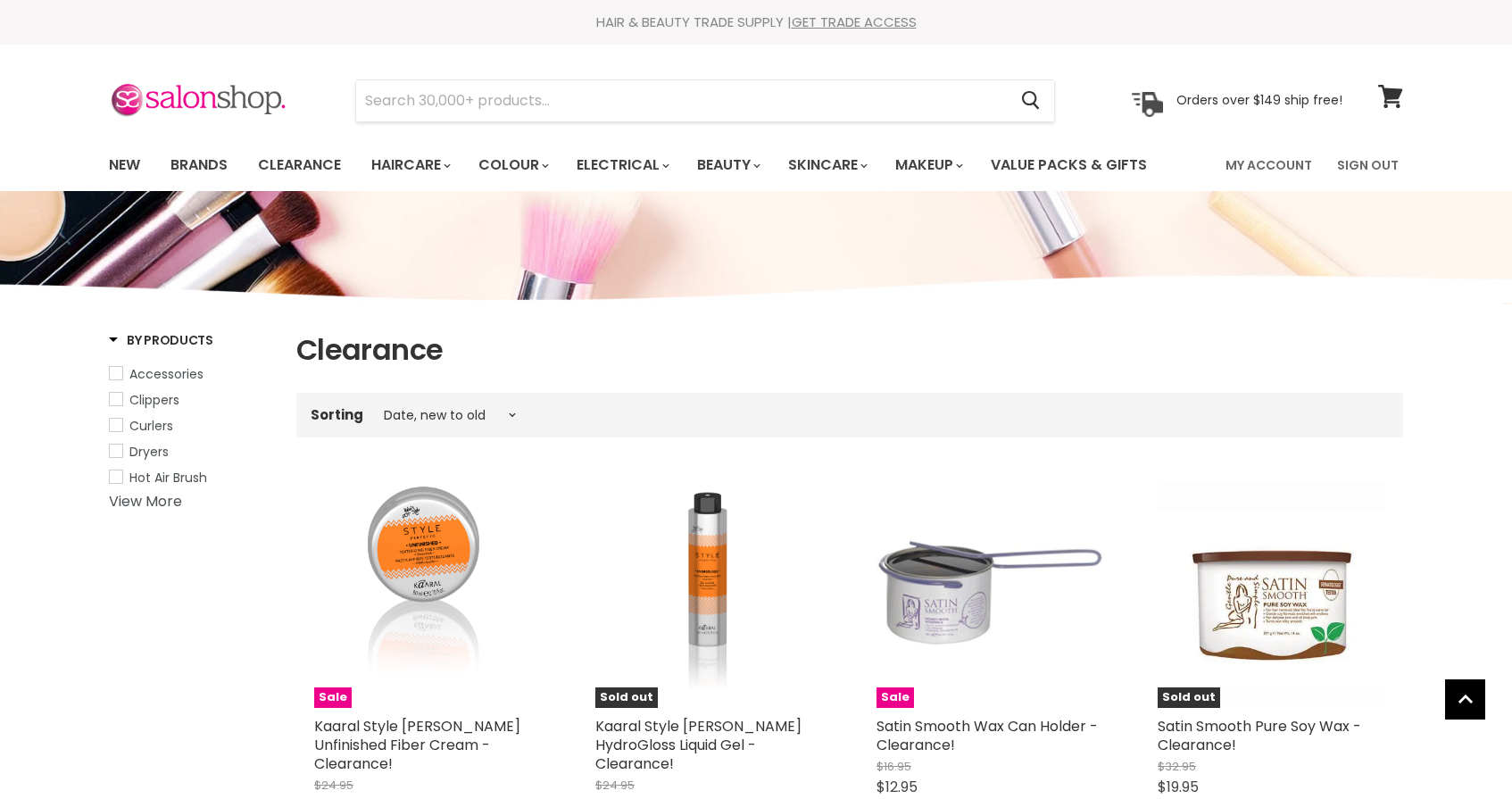
select select "created-descending"
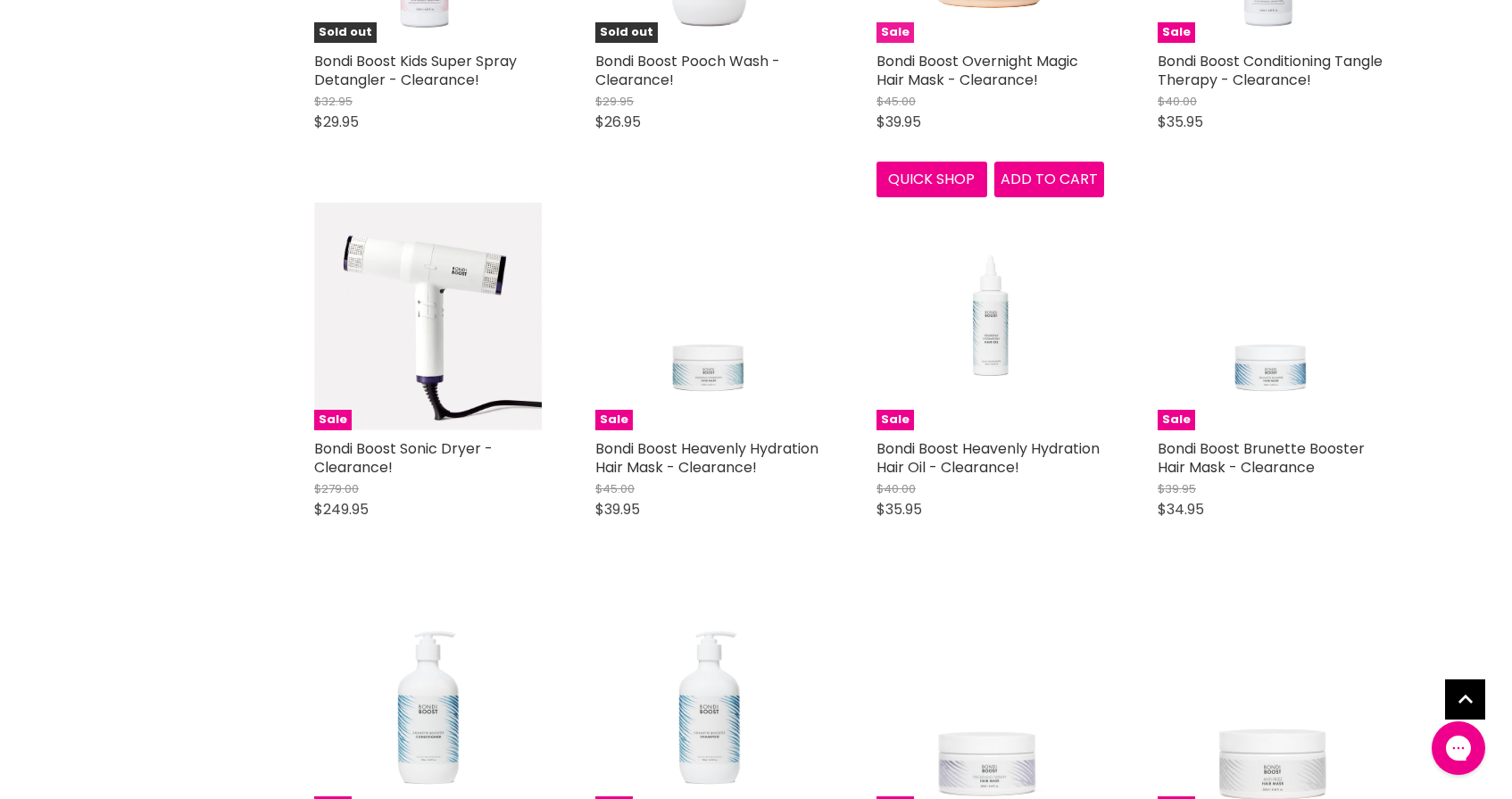
scroll to position [3871, 0]
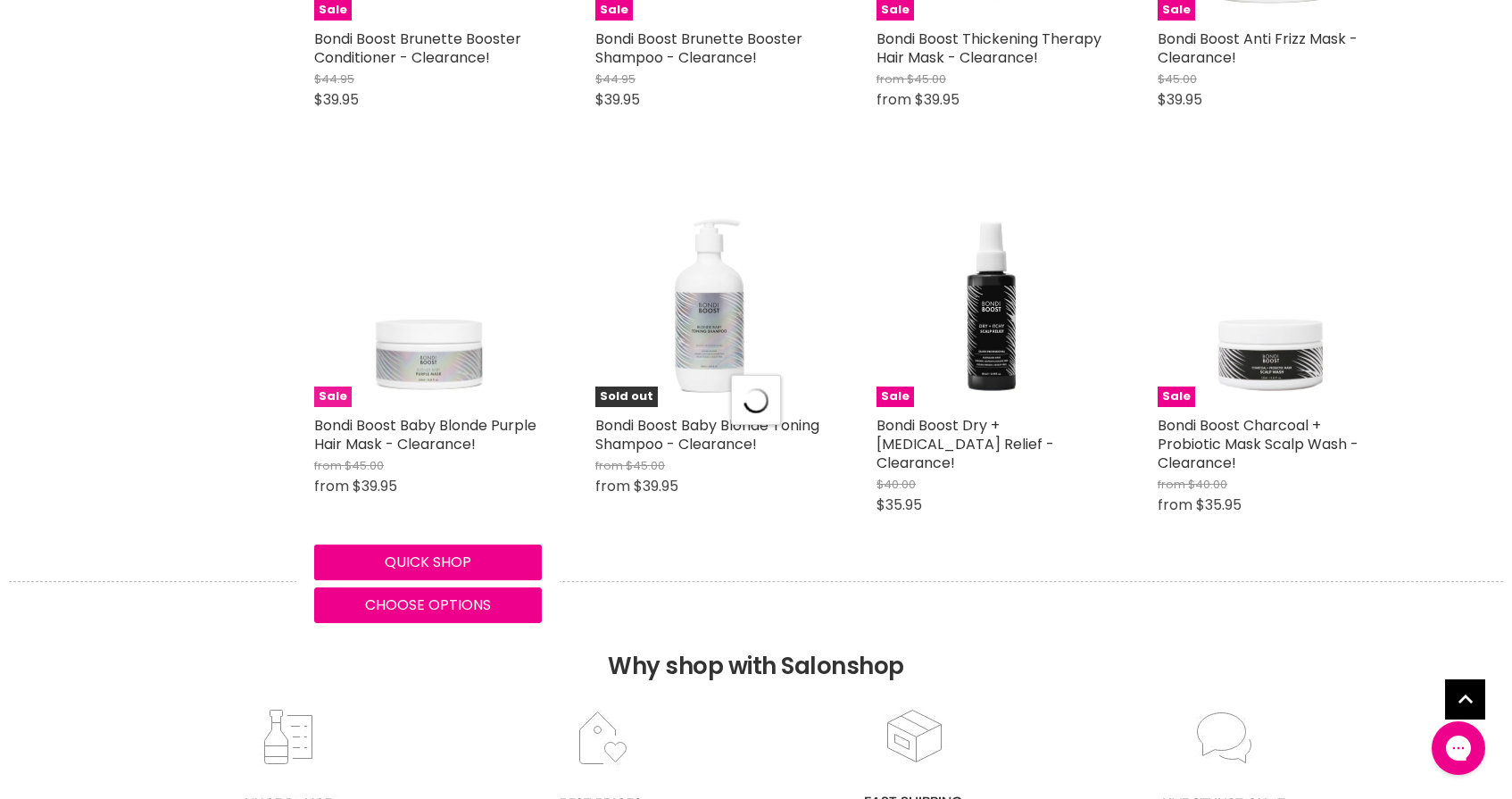
select select "created-descending"
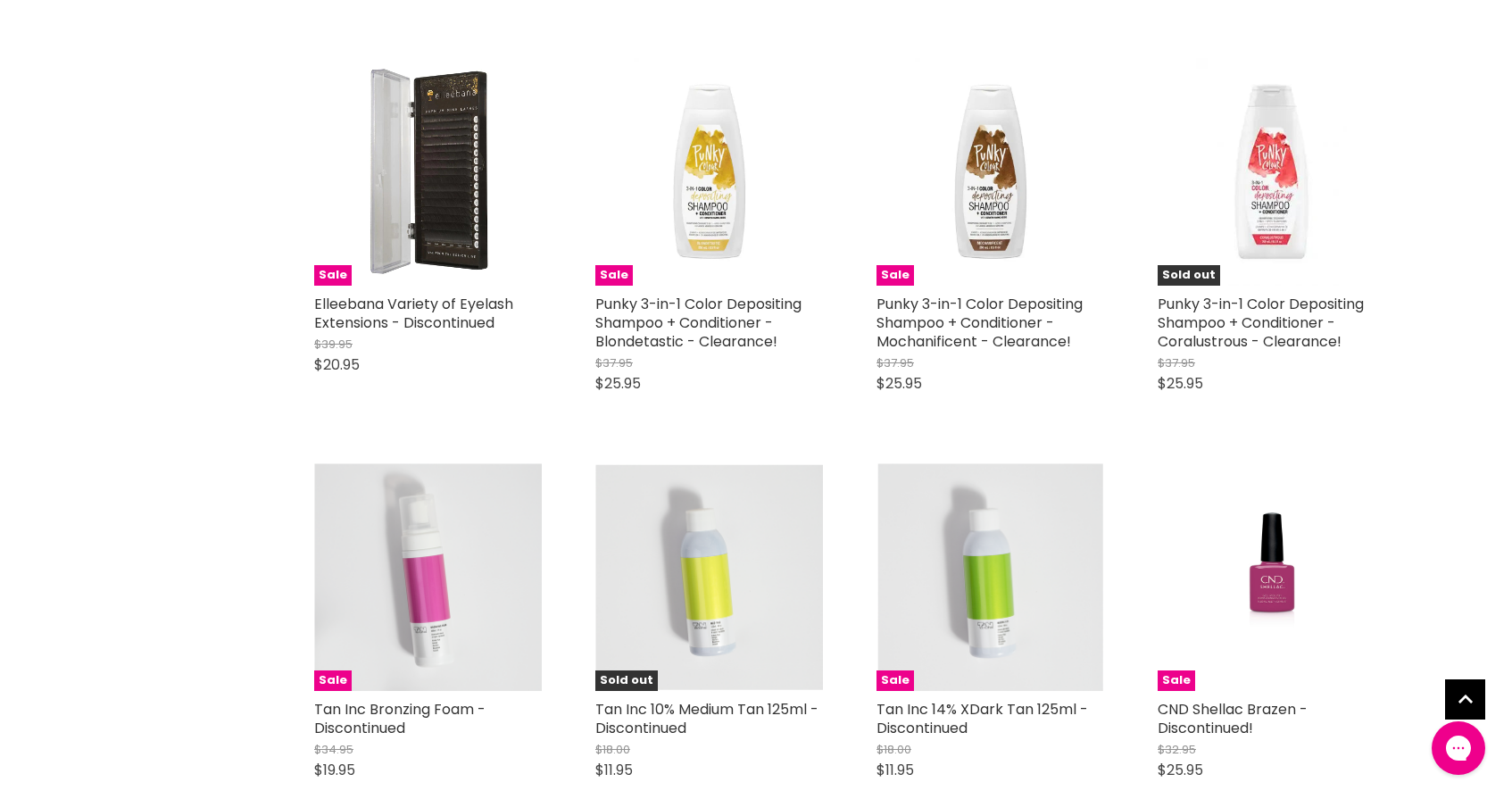
scroll to position [9259, 0]
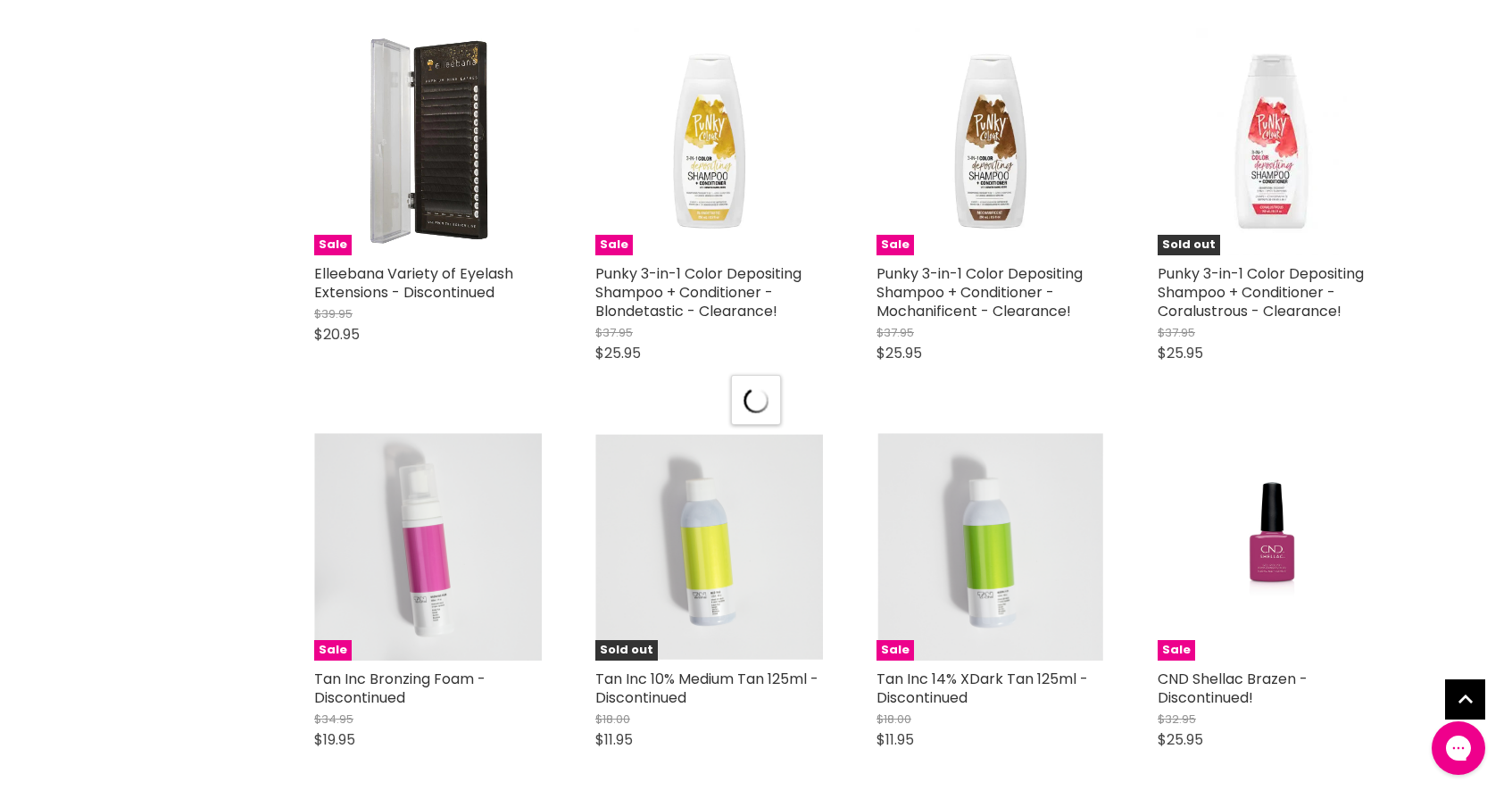
scroll to position [9265, 1]
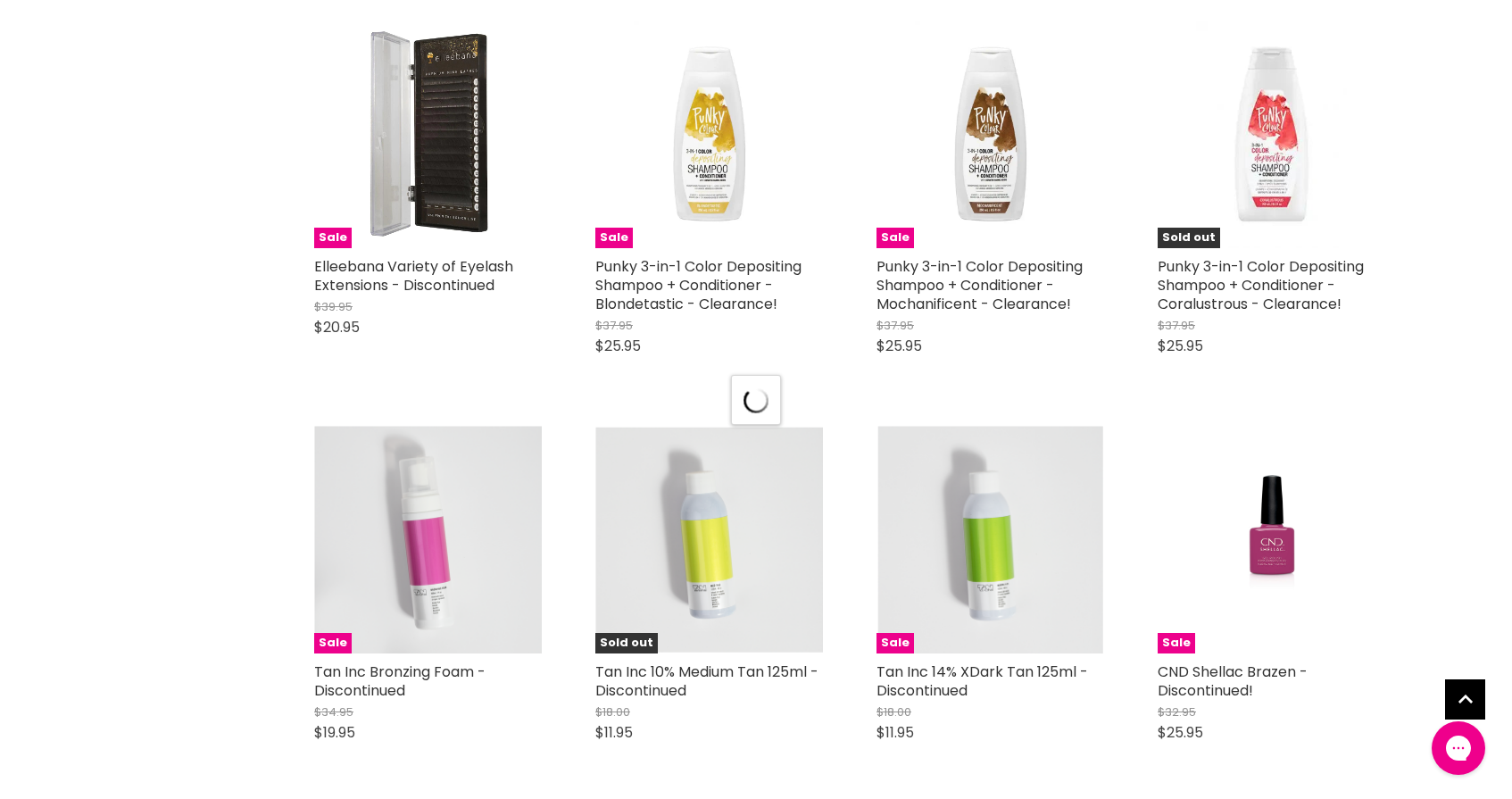
select select "created-descending"
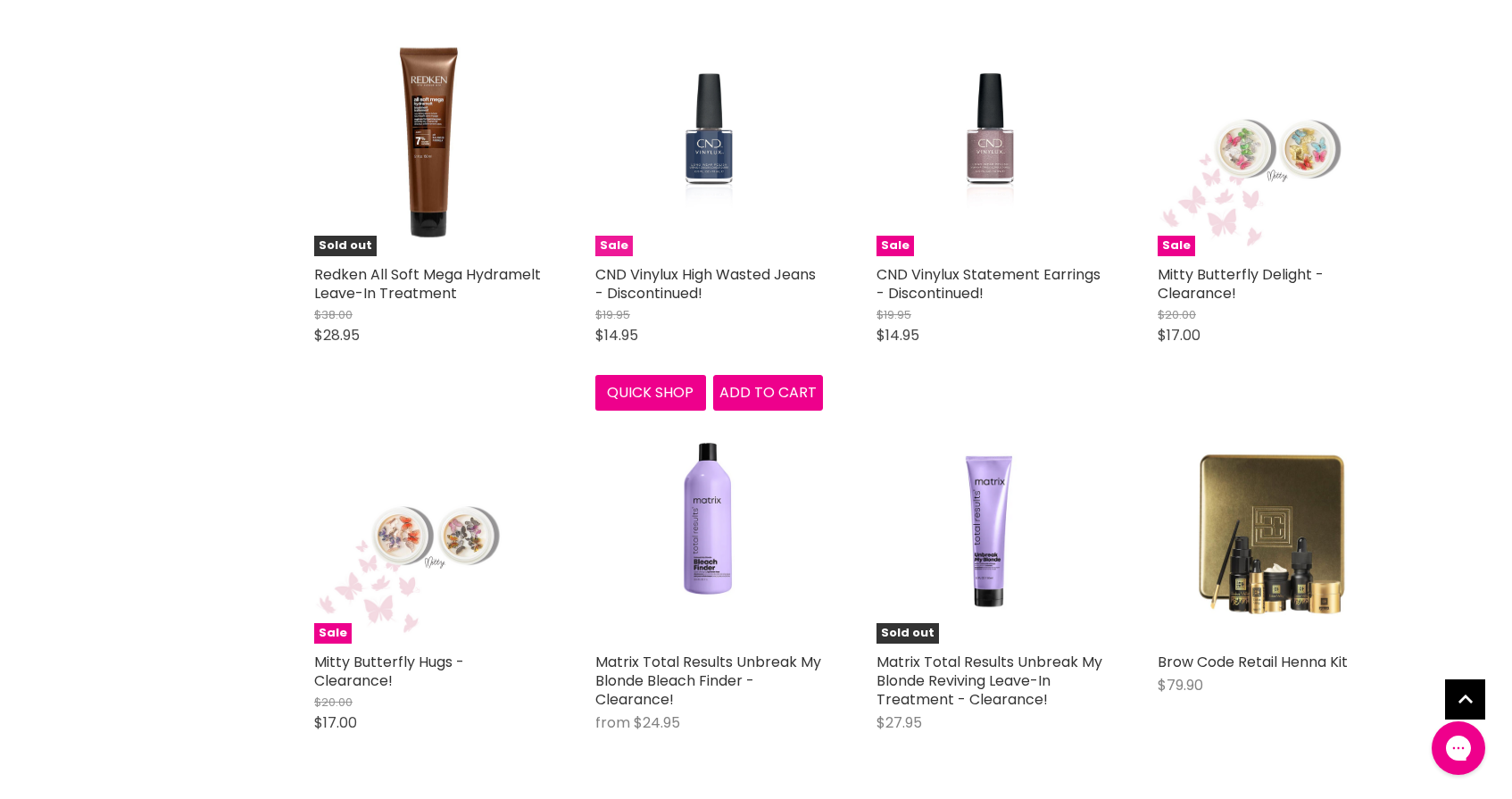
scroll to position [10826, 0]
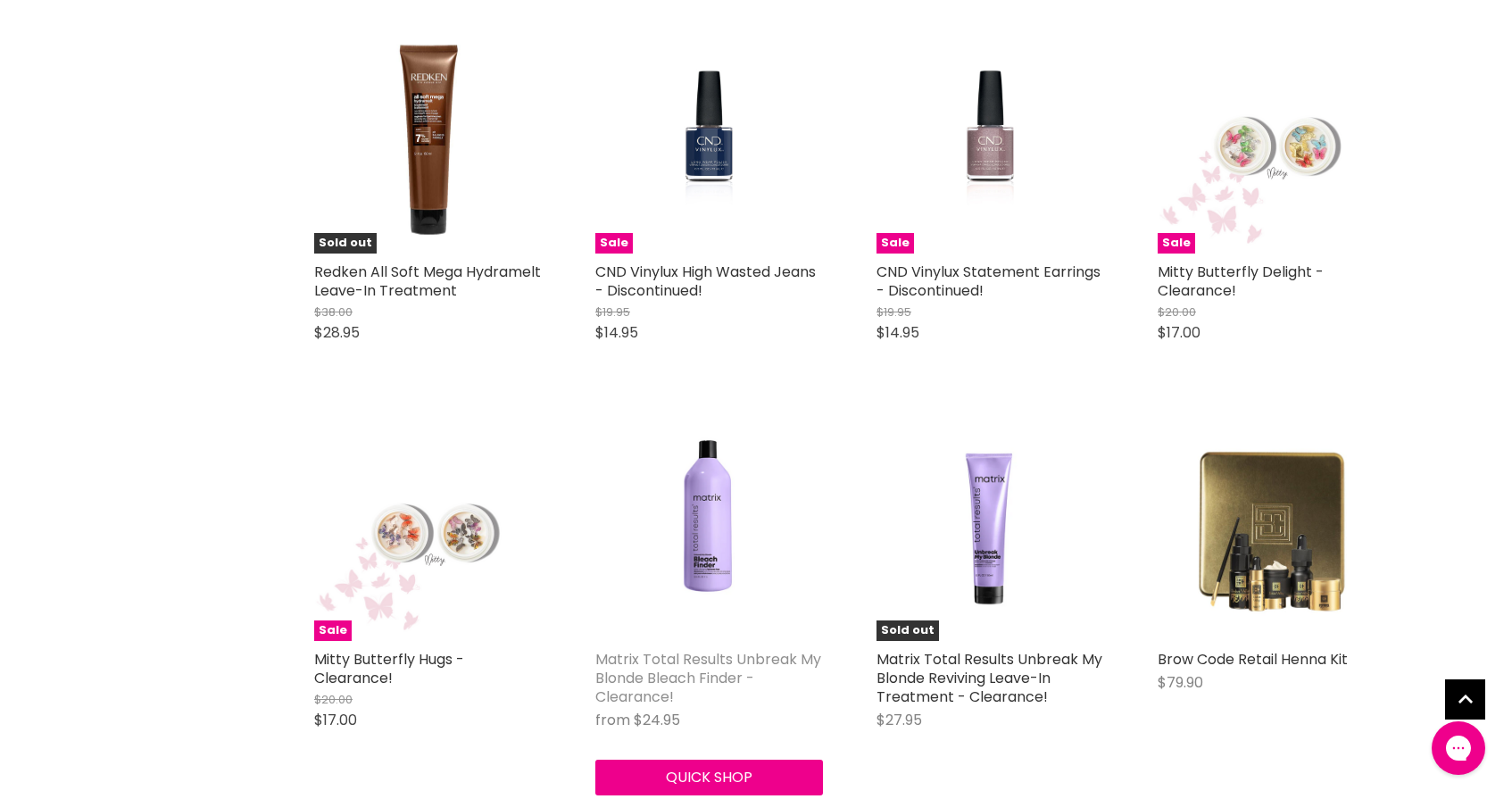
click at [648, 649] on link "Matrix Total Results Unbreak My Blonde Bleach Finder - Clearance!" at bounding box center [708, 678] width 226 height 58
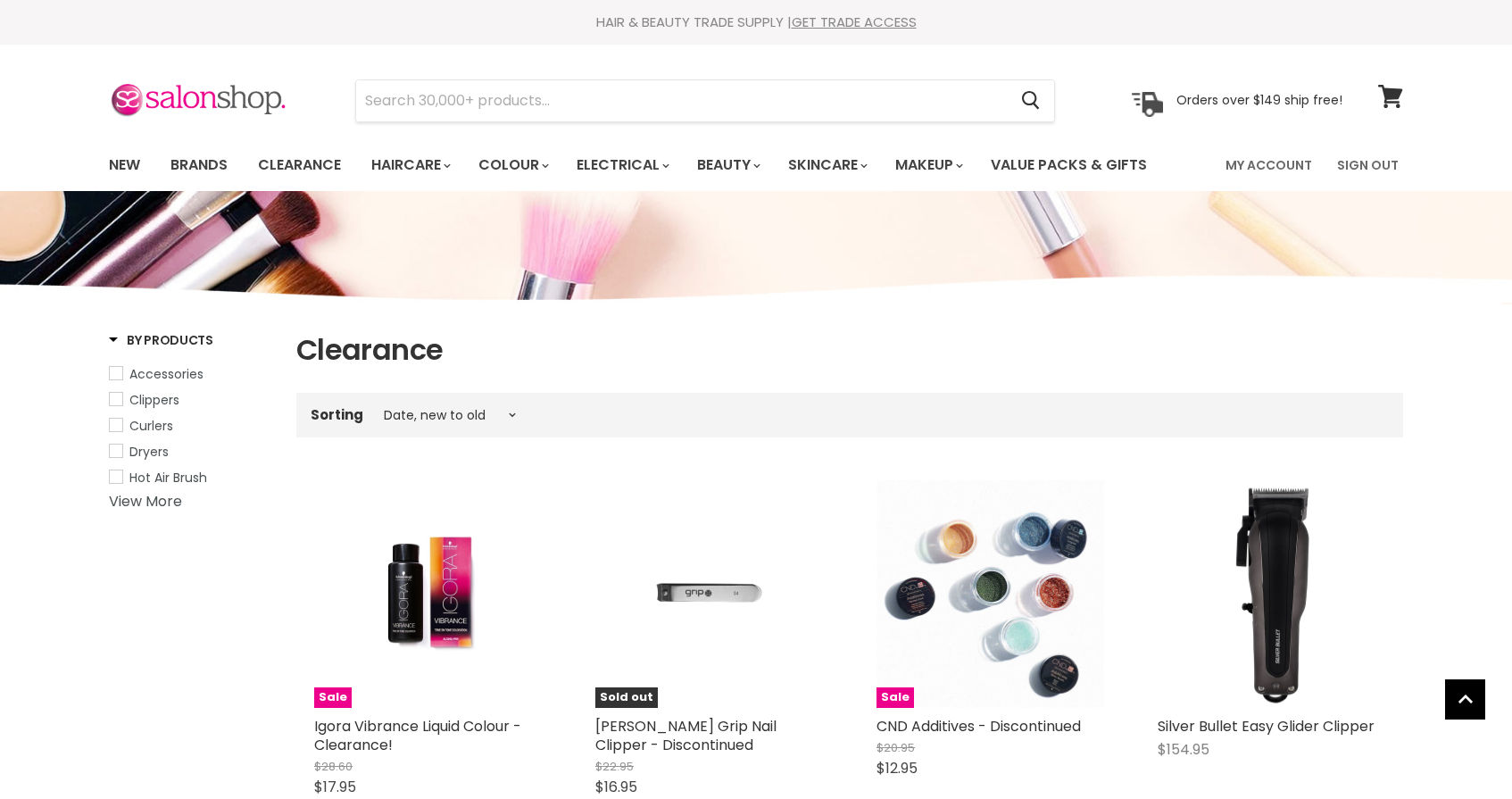
select select "created-descending"
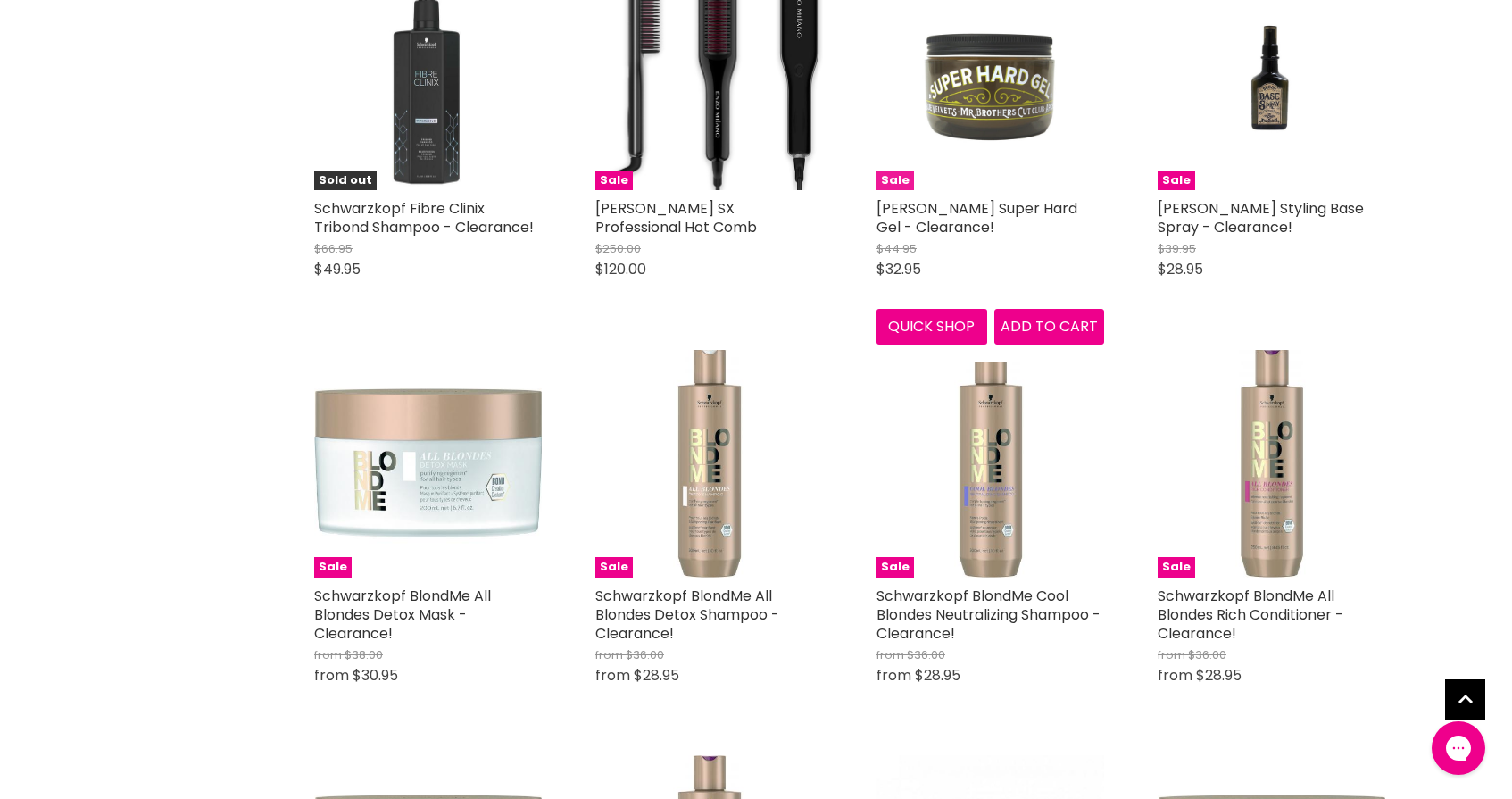
scroll to position [2451, 0]
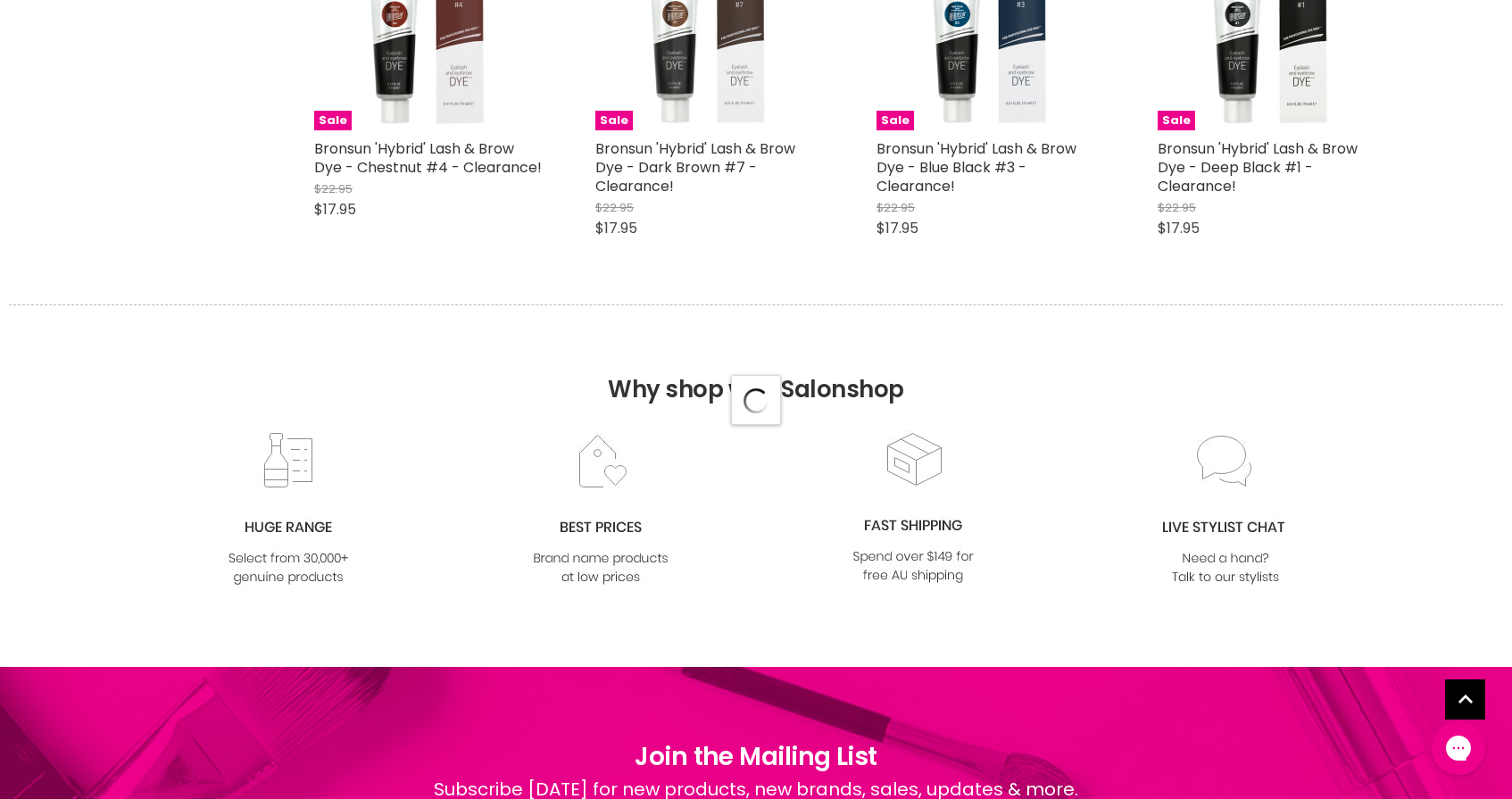
select select "created-descending"
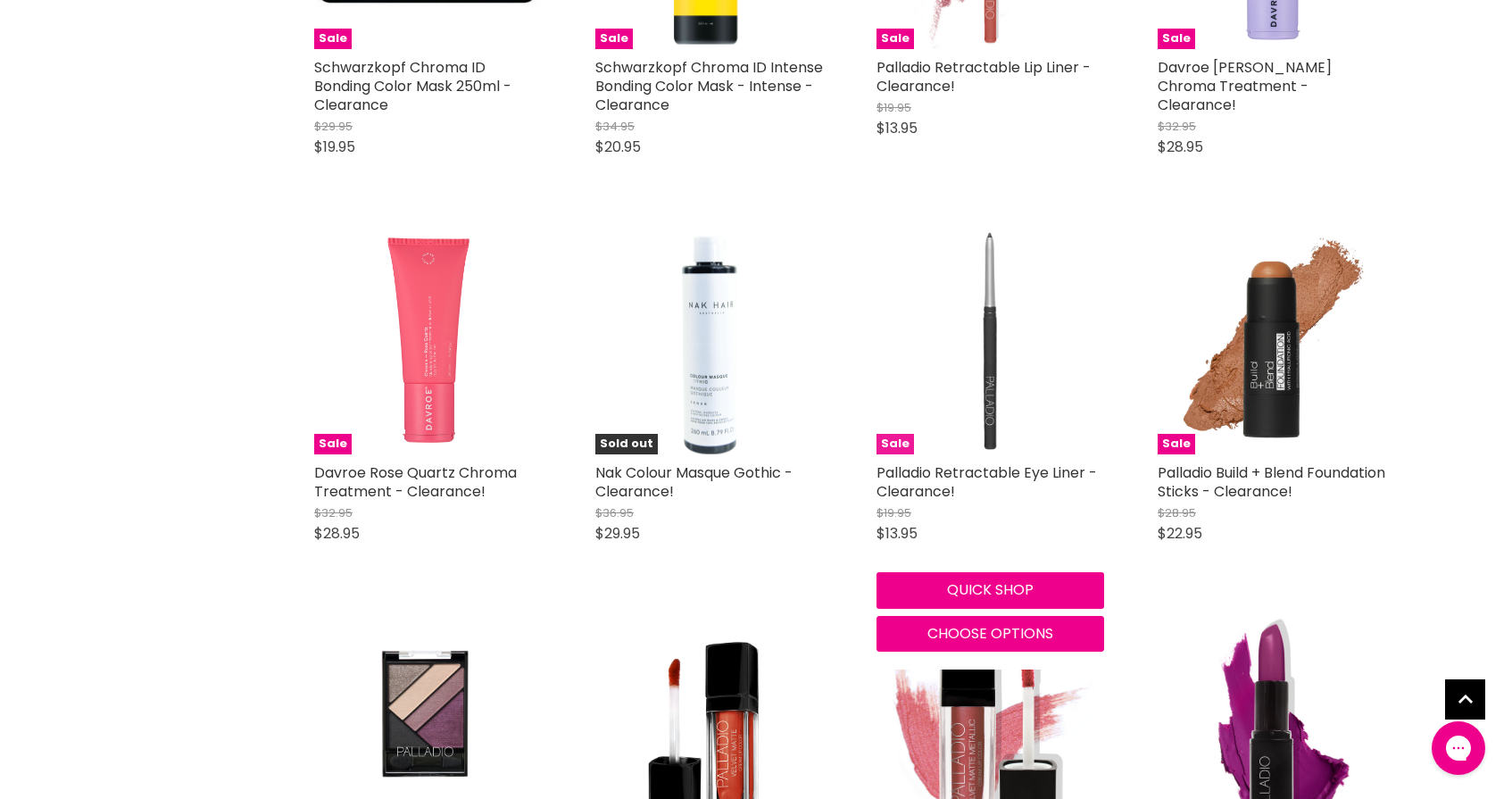
scroll to position [6591, 0]
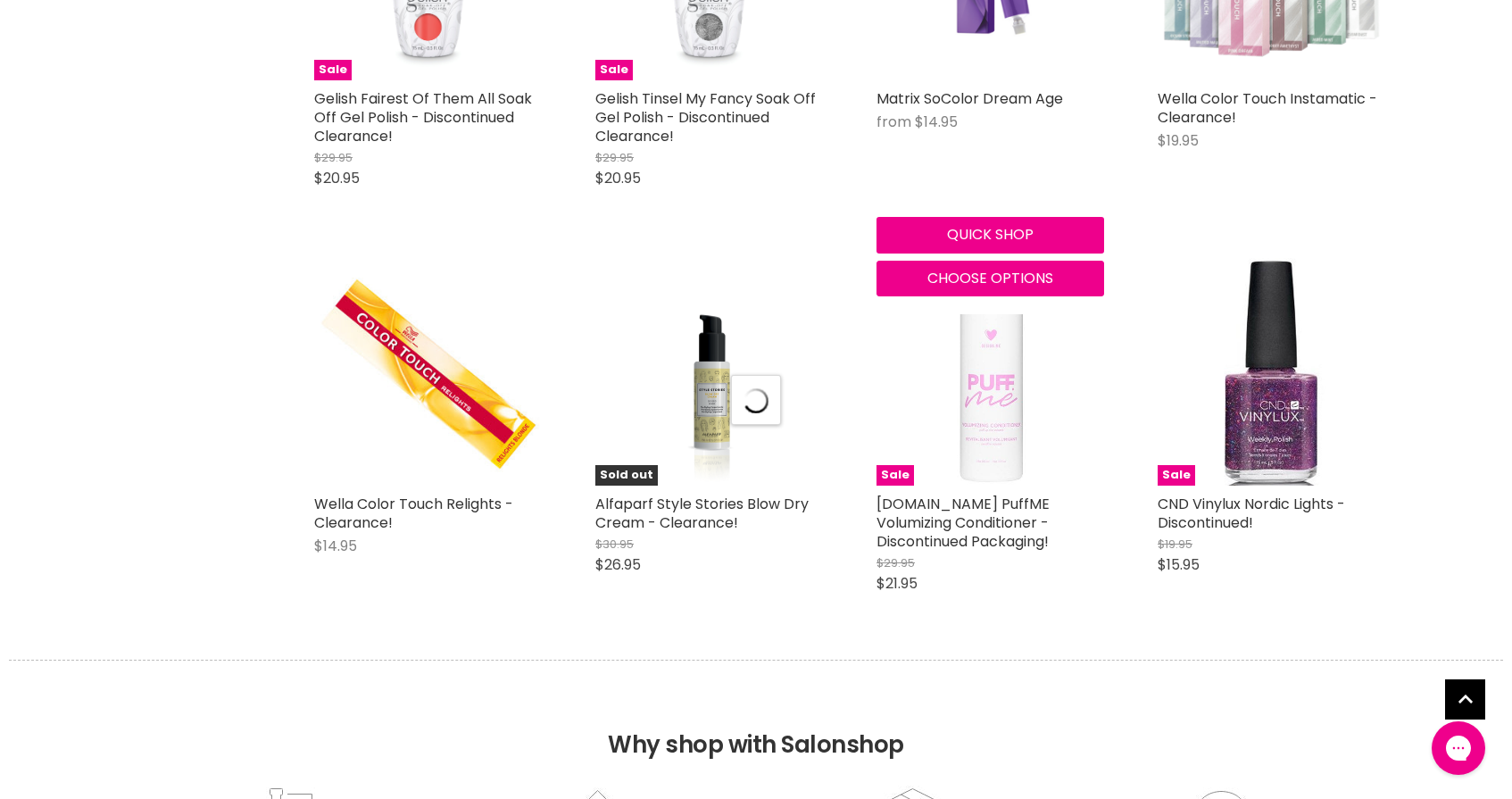
select select "created-descending"
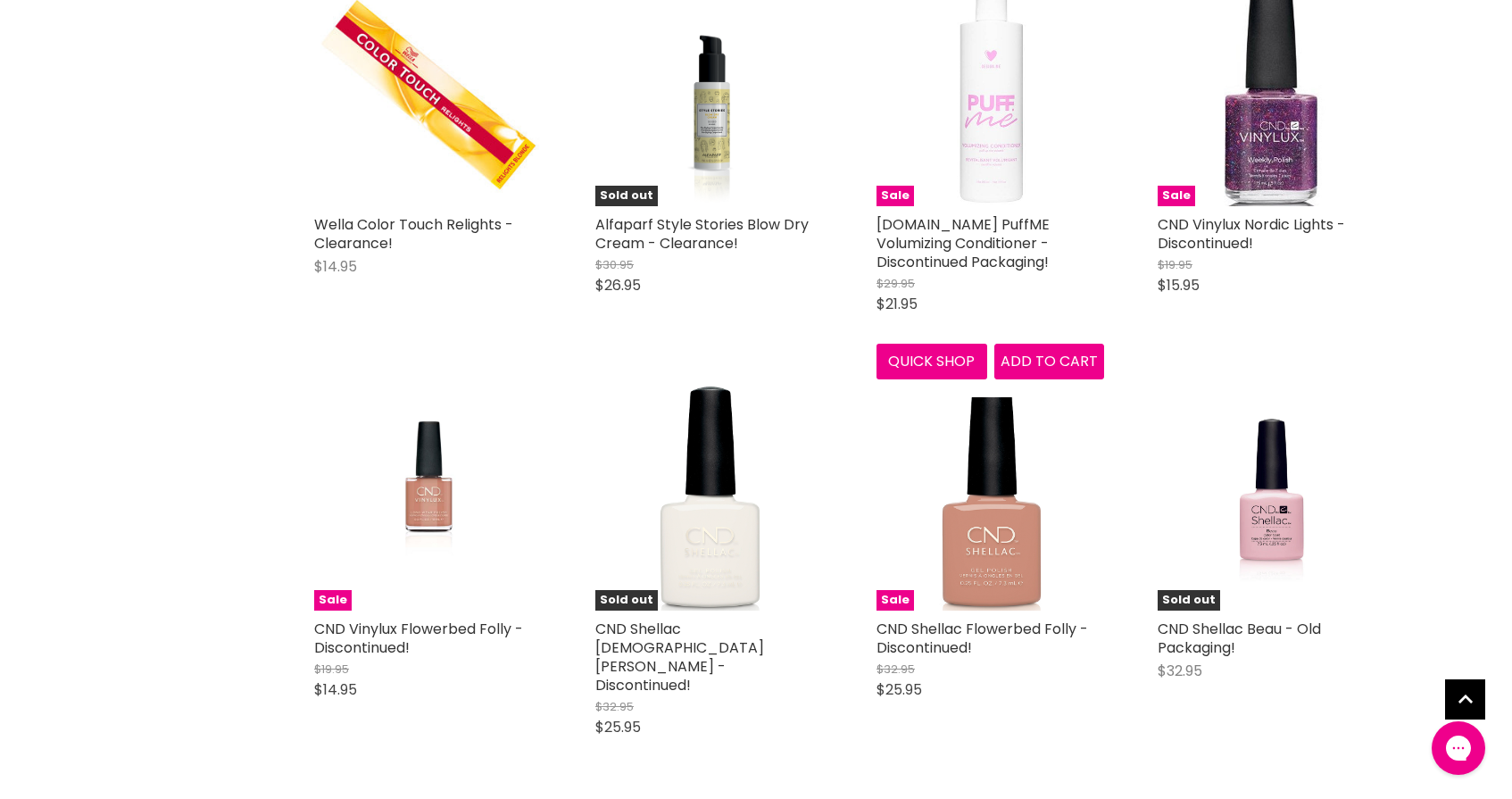
scroll to position [9583, 0]
